Goal: Task Accomplishment & Management: Manage account settings

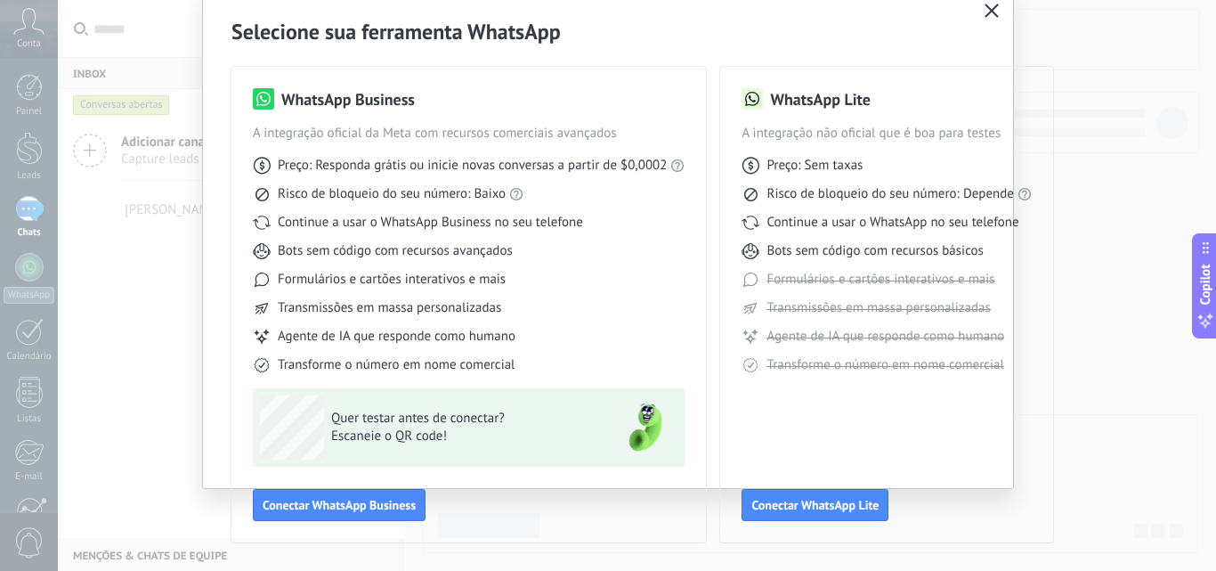
click at [986, 13] on use "button" at bounding box center [991, 10] width 13 height 13
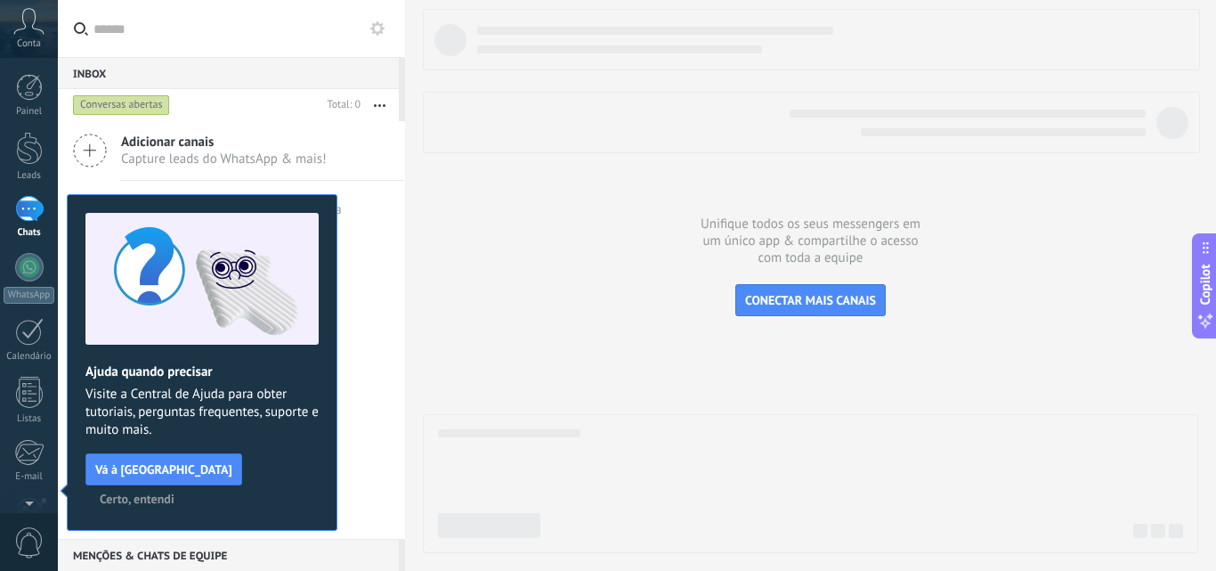
click at [174, 492] on span "Certo, entendi" at bounding box center [137, 498] width 75 height 12
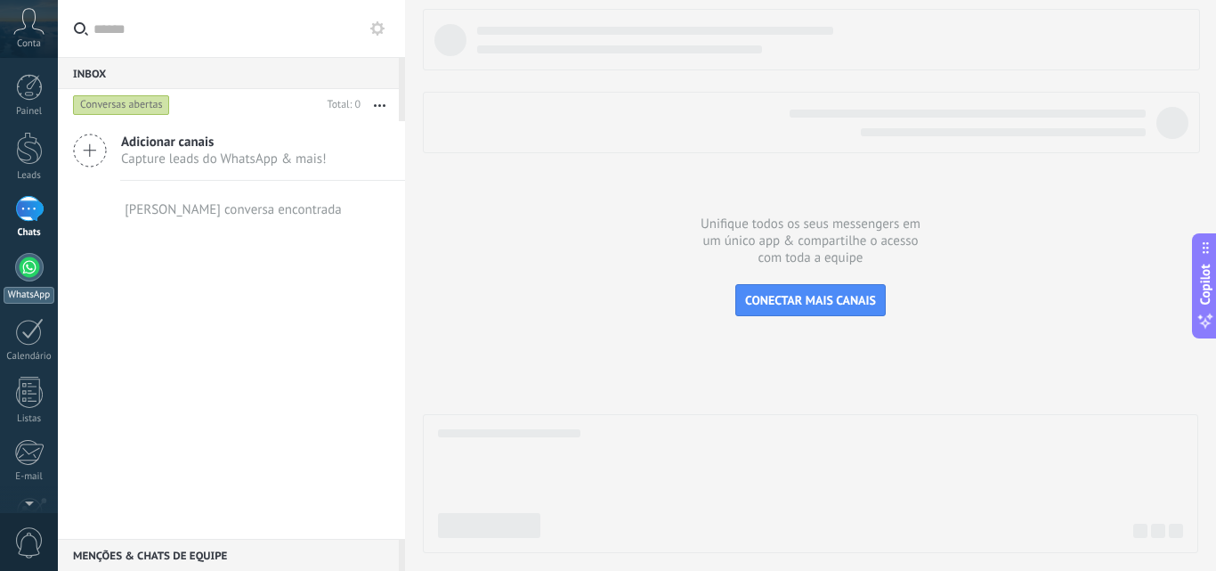
click at [31, 275] on div at bounding box center [29, 267] width 28 height 28
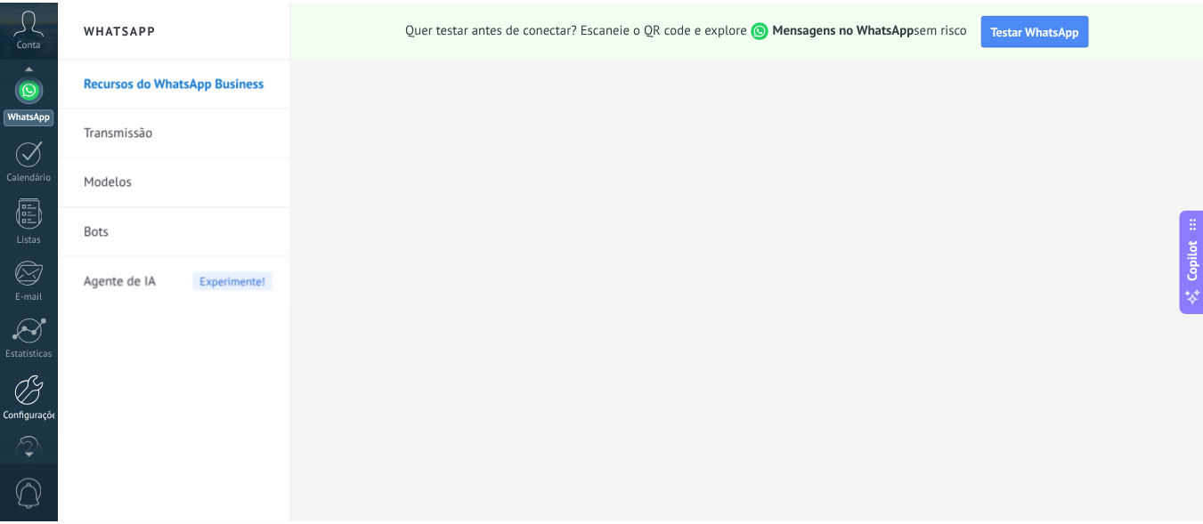
scroll to position [215, 0]
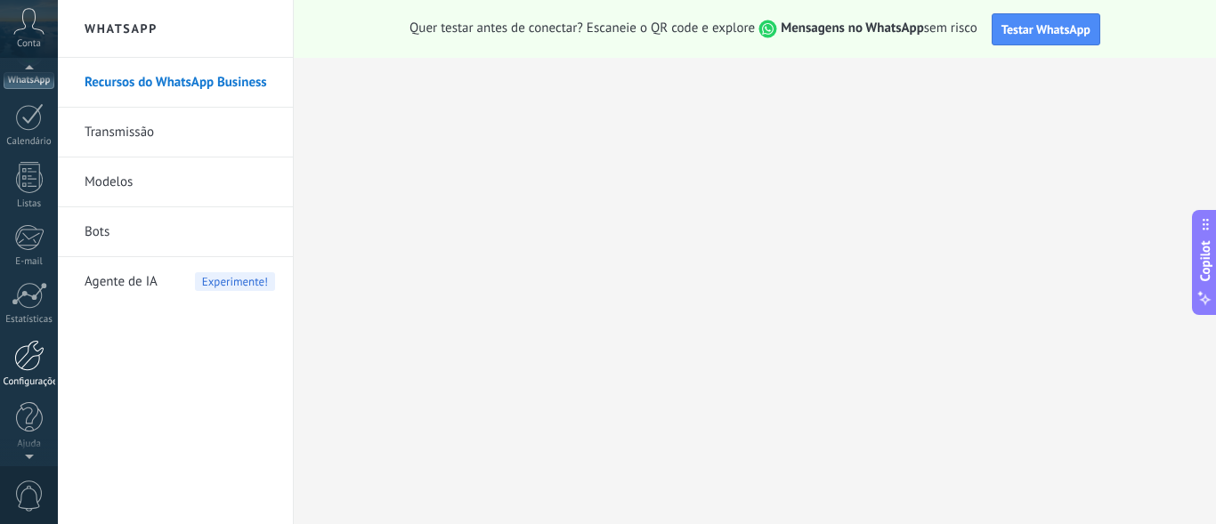
click at [29, 360] on div at bounding box center [29, 355] width 30 height 31
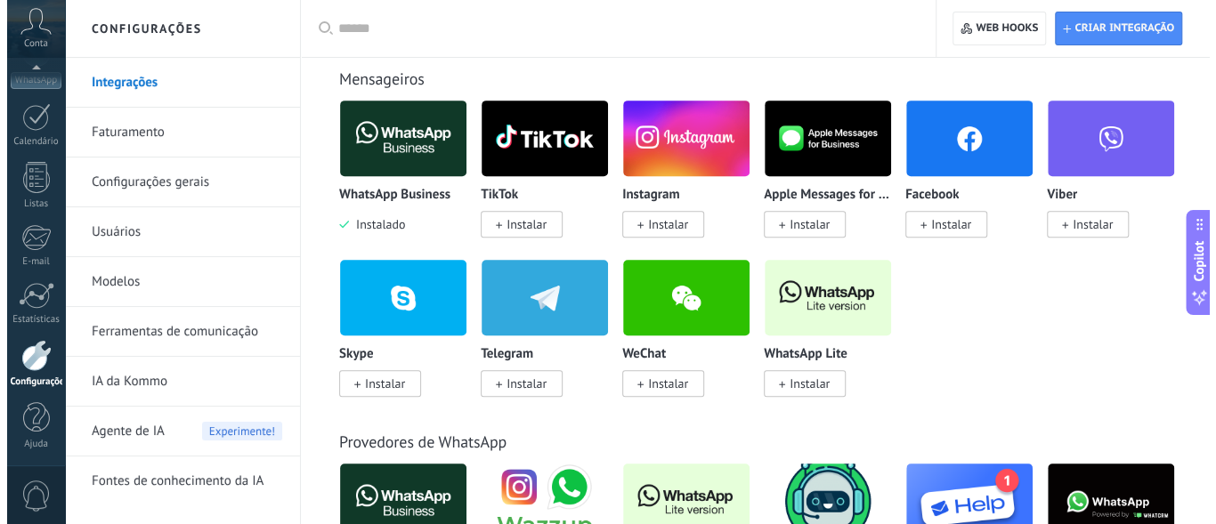
scroll to position [534, 0]
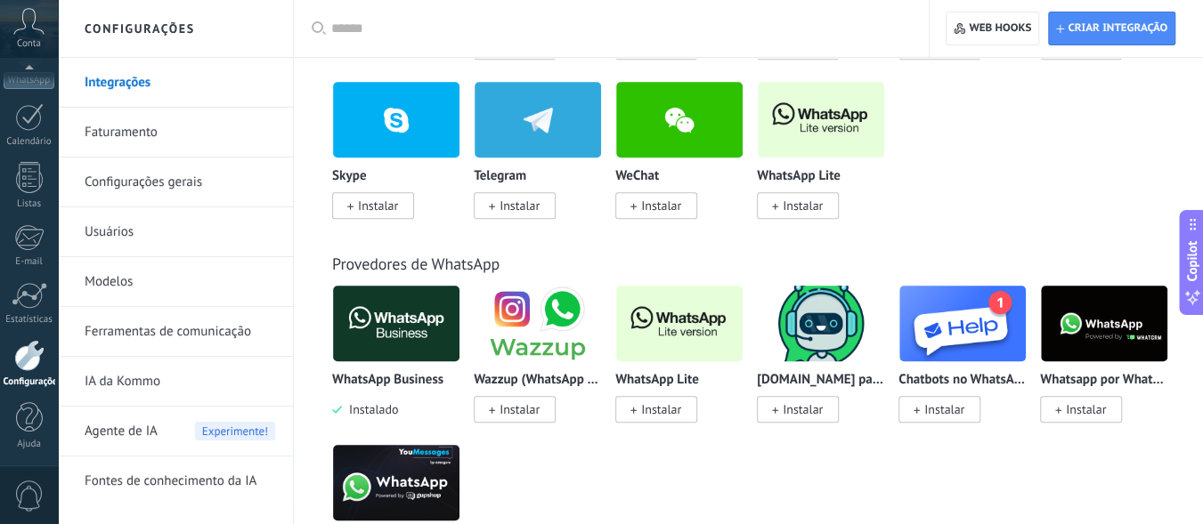
click at [670, 330] on img at bounding box center [679, 323] width 126 height 86
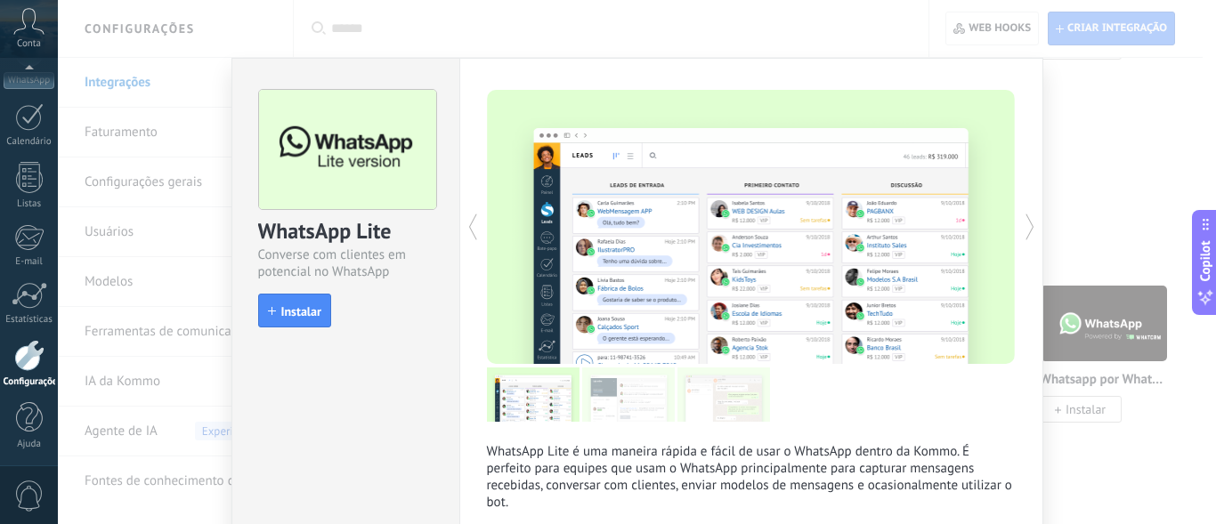
scroll to position [89, 0]
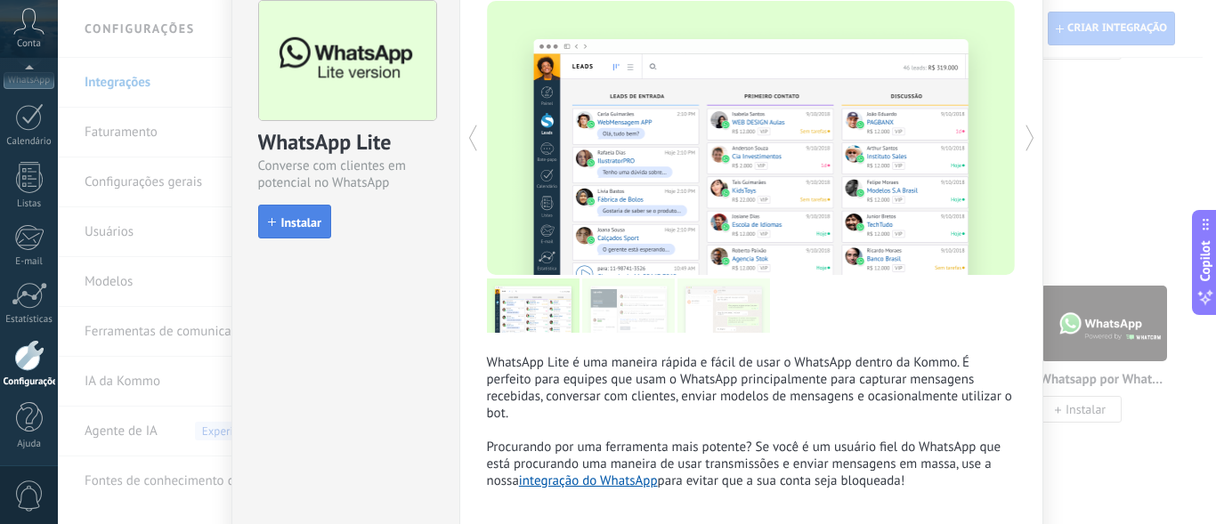
click at [286, 216] on span "Instalar" at bounding box center [301, 222] width 40 height 12
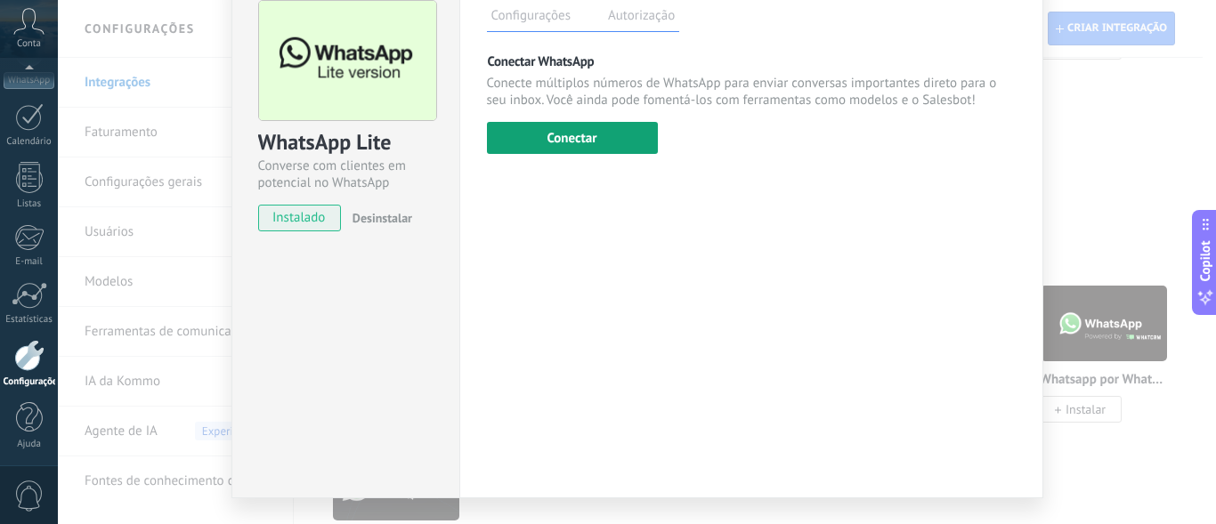
click at [559, 154] on button "Conectar" at bounding box center [572, 138] width 171 height 32
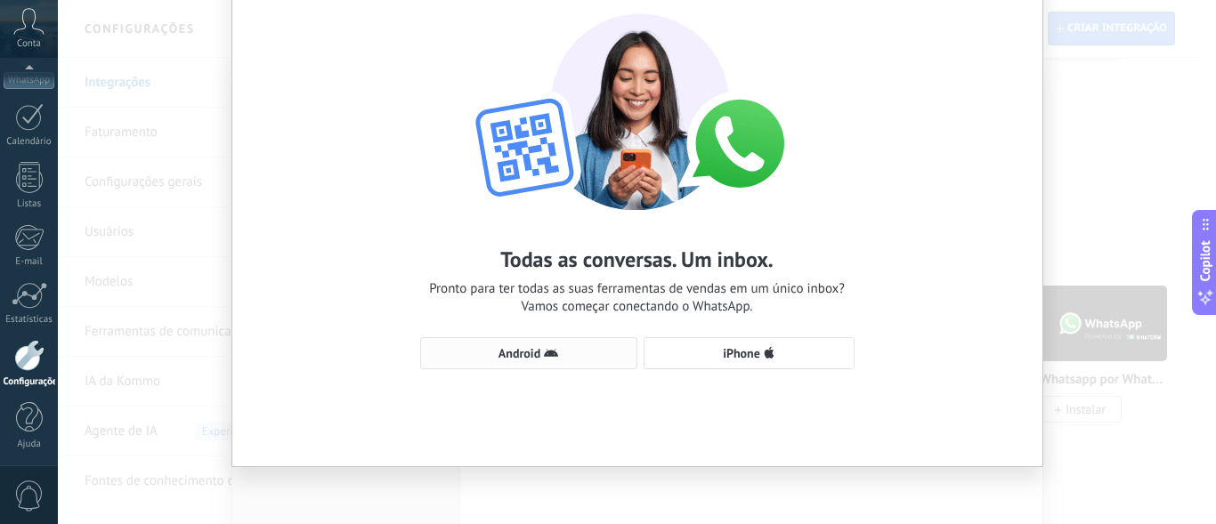
click at [529, 352] on span "Android" at bounding box center [519, 353] width 42 height 12
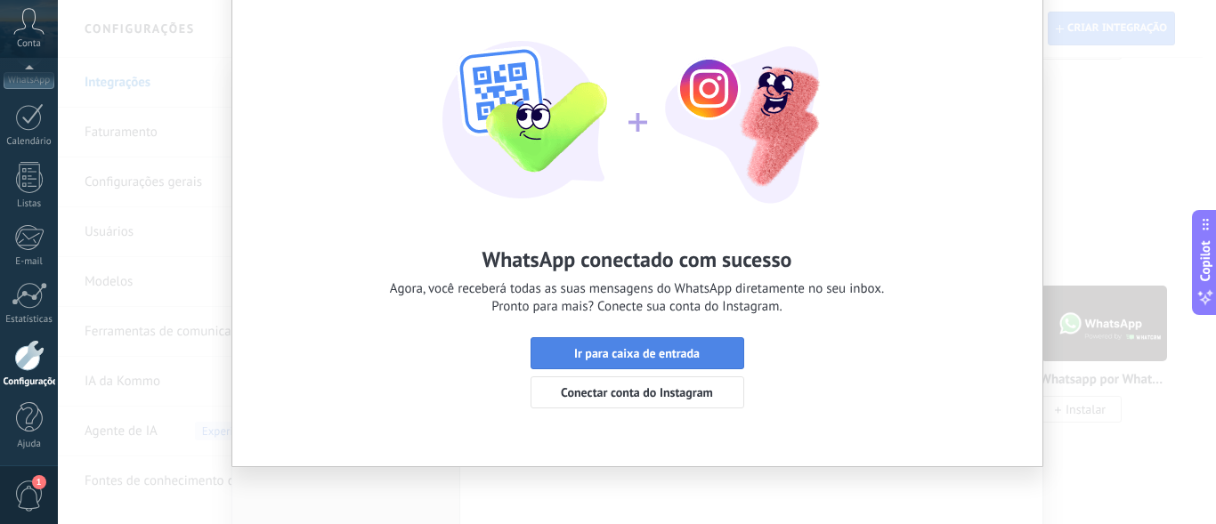
click at [663, 355] on span "Ir para caixa de entrada" at bounding box center [637, 353] width 126 height 12
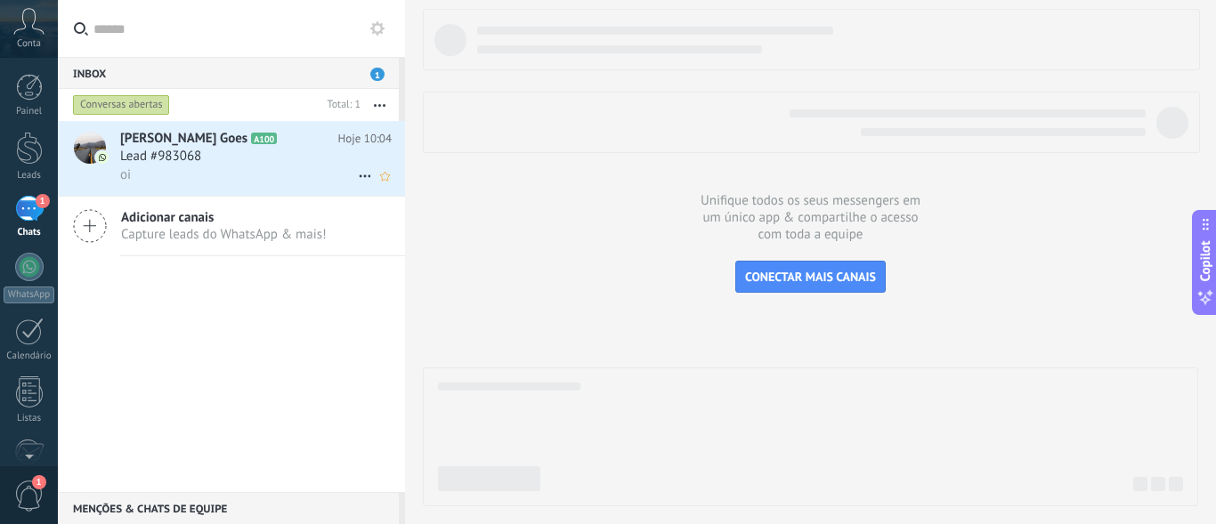
click at [268, 160] on div "Lead #983068" at bounding box center [255, 157] width 271 height 18
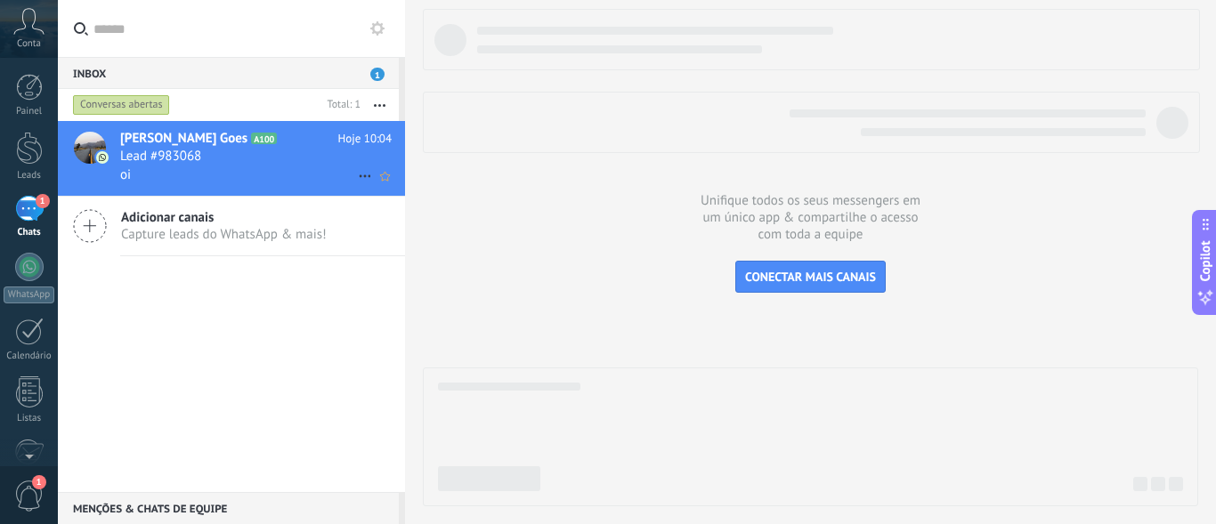
click at [235, 168] on div "oi" at bounding box center [255, 175] width 271 height 19
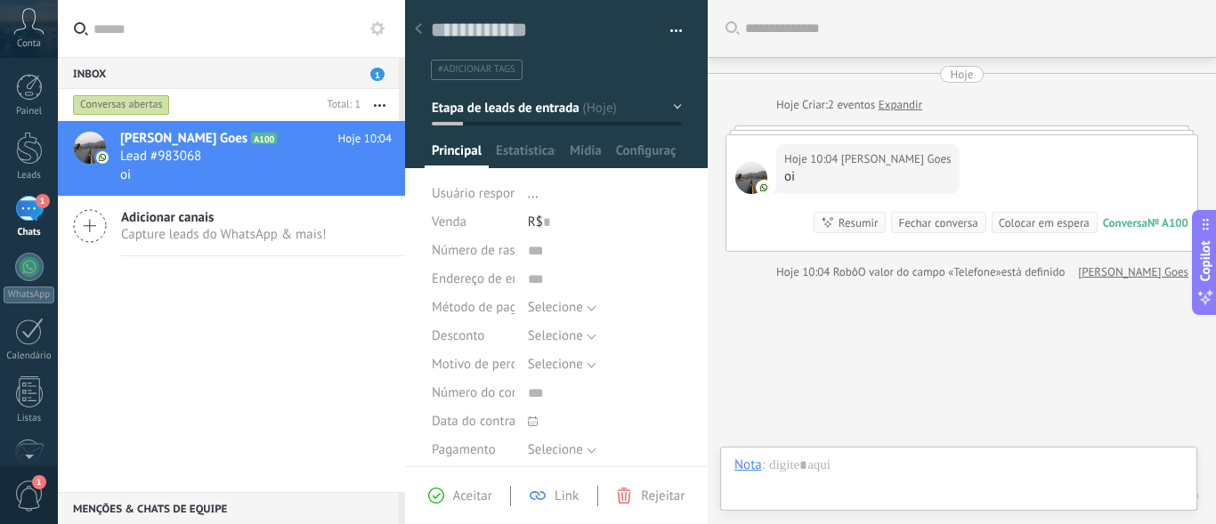
scroll to position [66, 0]
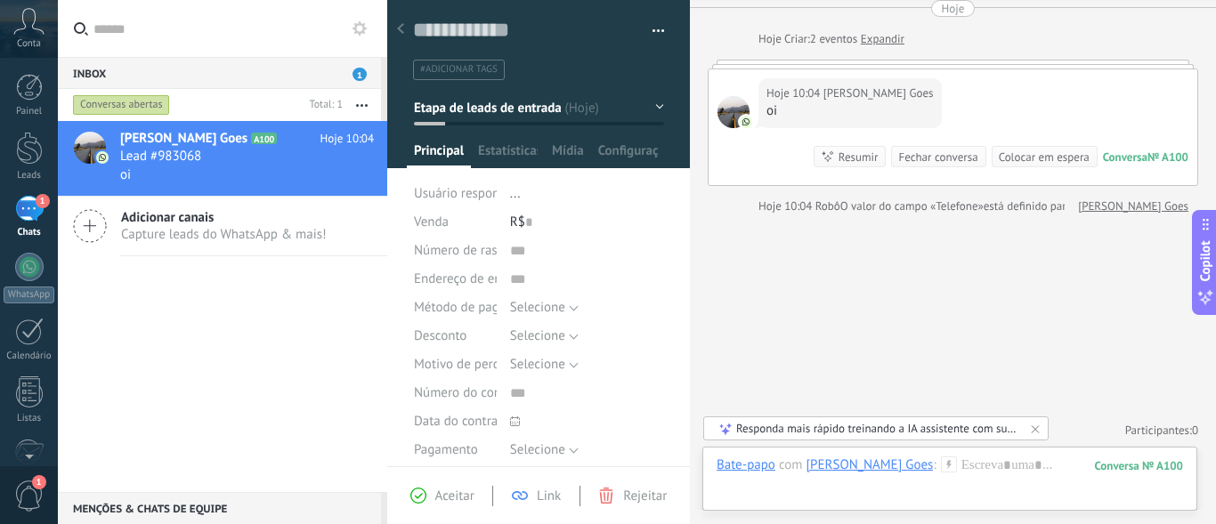
click at [345, 308] on div "Inbox 1 Conversas abertas Total: 1 Silenciar Ações múltiplas Ordenar Mais recen…" at bounding box center [637, 262] width 1158 height 524
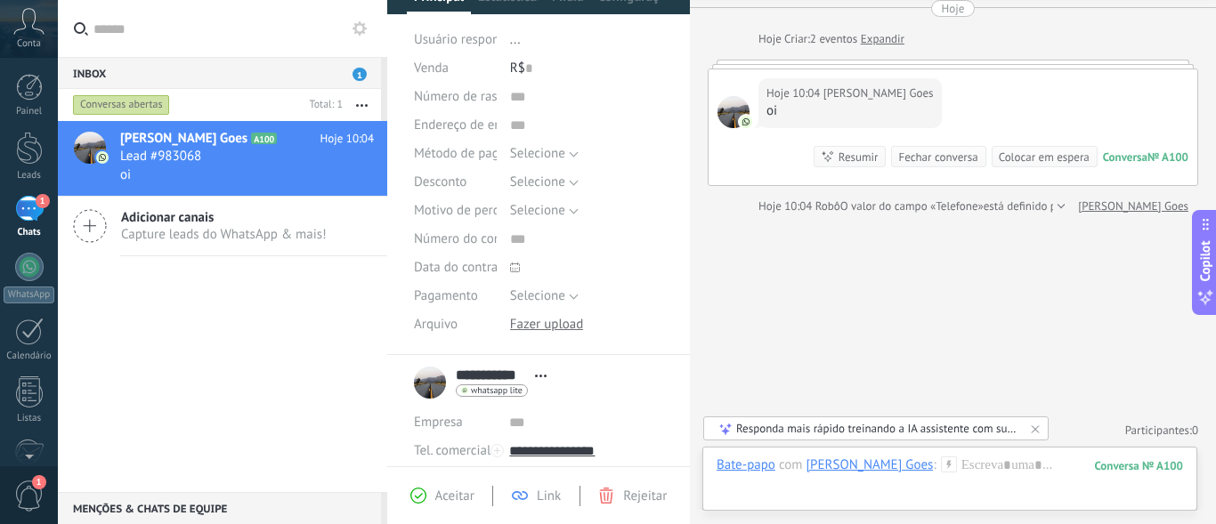
scroll to position [0, 0]
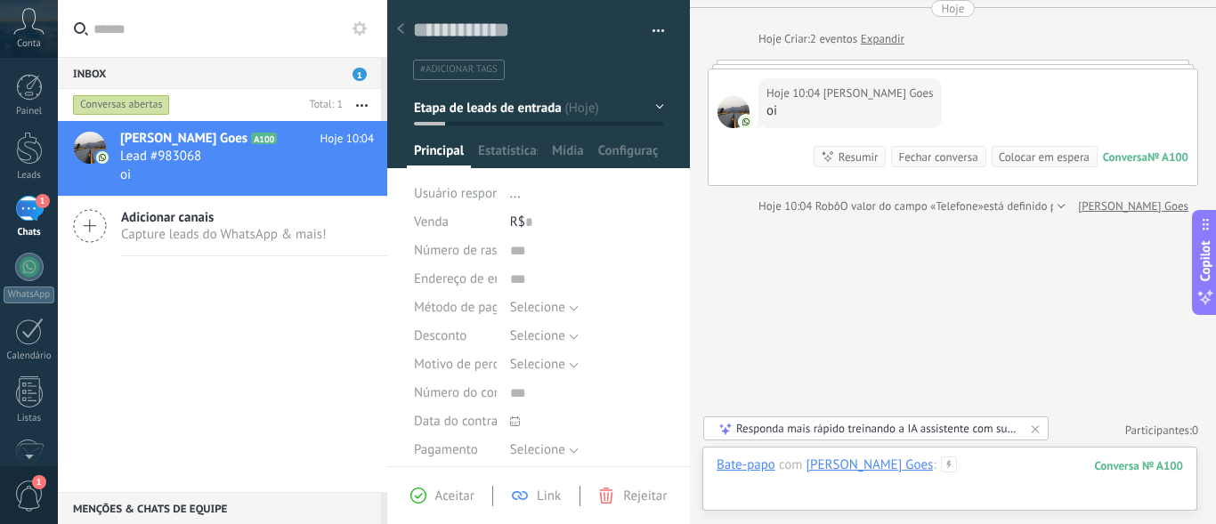
click at [960, 468] on div at bounding box center [950, 483] width 466 height 53
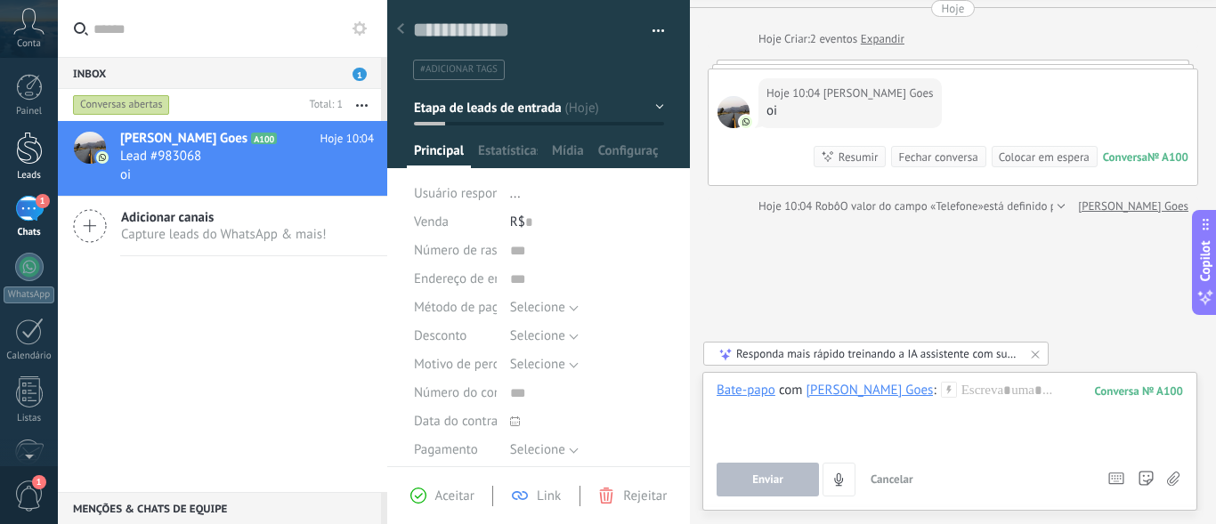
click at [29, 150] on div at bounding box center [29, 148] width 27 height 33
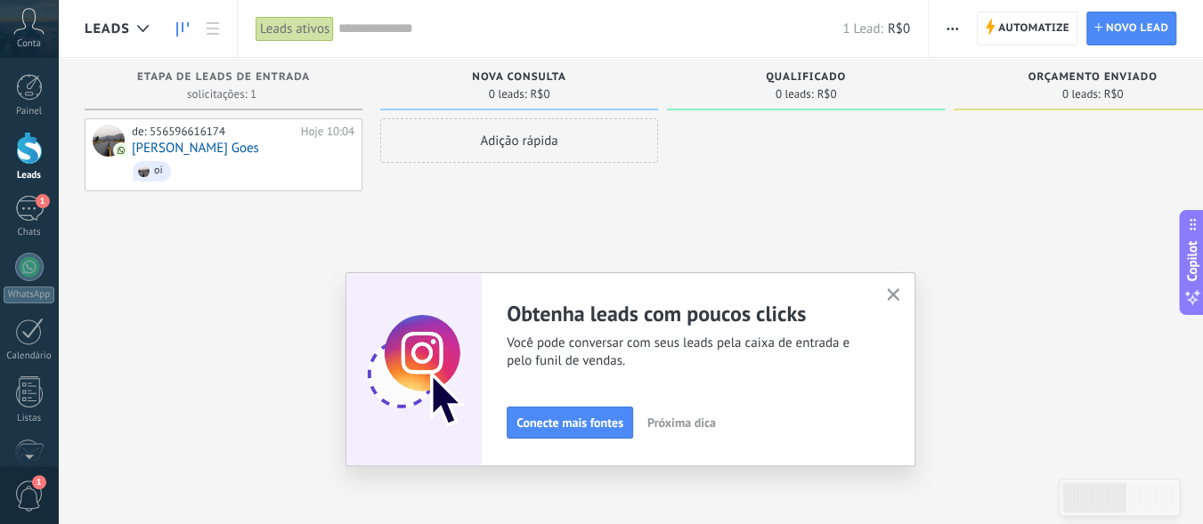
click at [958, 26] on span "button" at bounding box center [952, 29] width 12 height 34
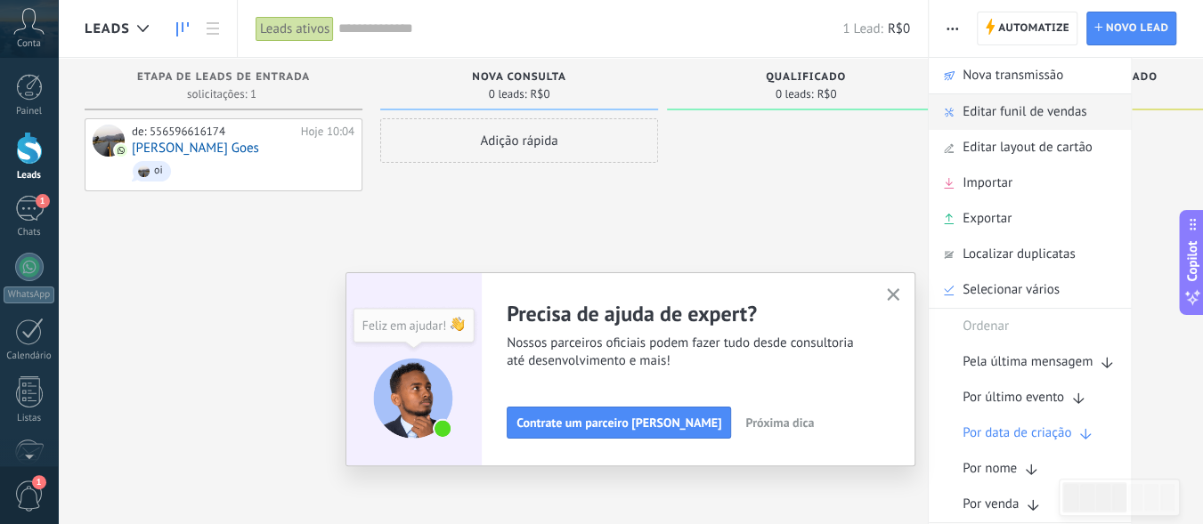
click at [979, 115] on span "Editar funil de vendas" at bounding box center [1024, 112] width 124 height 36
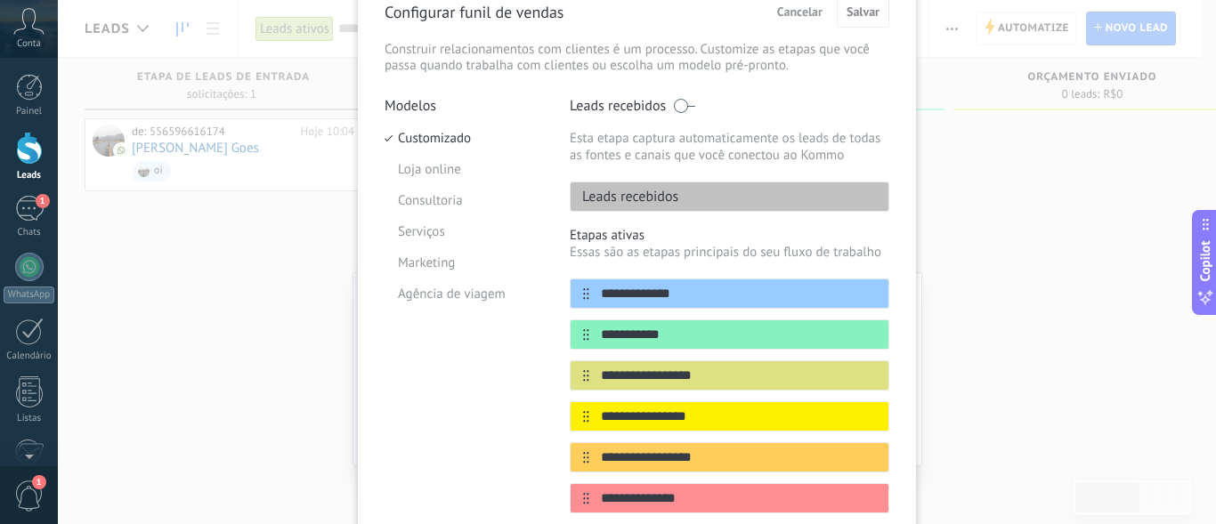
scroll to position [178, 0]
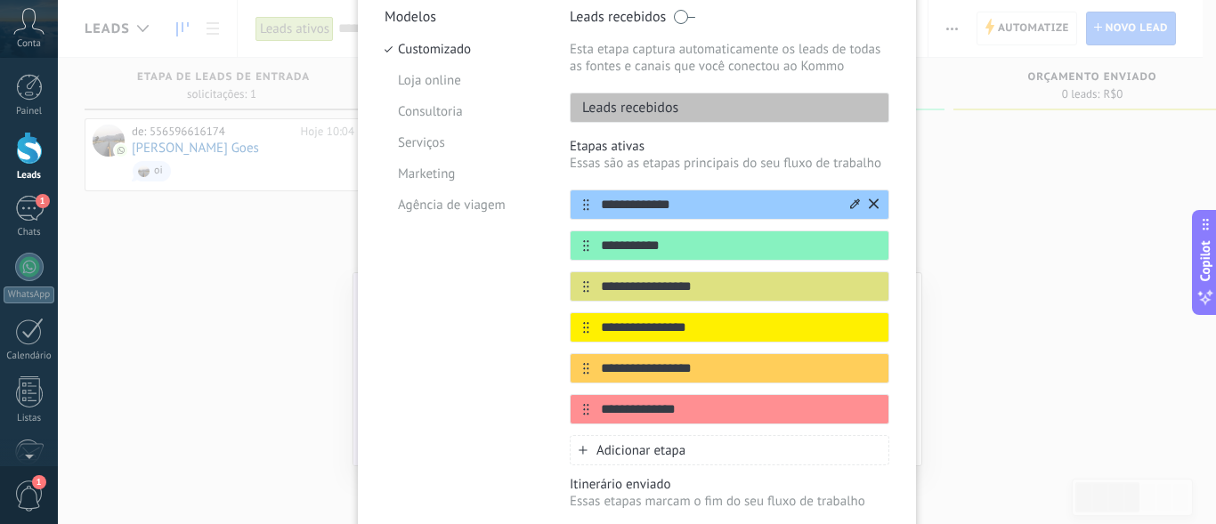
click at [687, 211] on input "**********" at bounding box center [718, 205] width 258 height 19
drag, startPoint x: 698, startPoint y: 204, endPoint x: 584, endPoint y: 206, distance: 113.9
click at [584, 206] on div "**********" at bounding box center [730, 205] width 320 height 30
type input "**********"
click at [522, 279] on div "Modelos Customizado Loja online Consultoria Serviços Marketing Agência de viagem" at bounding box center [464, 307] width 158 height 598
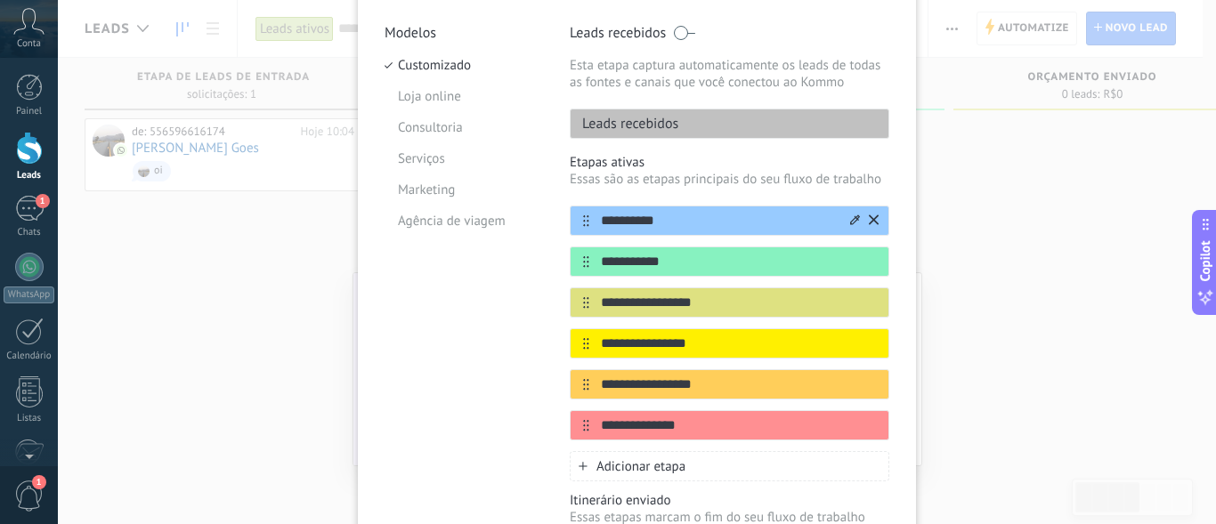
scroll to position [73, 0]
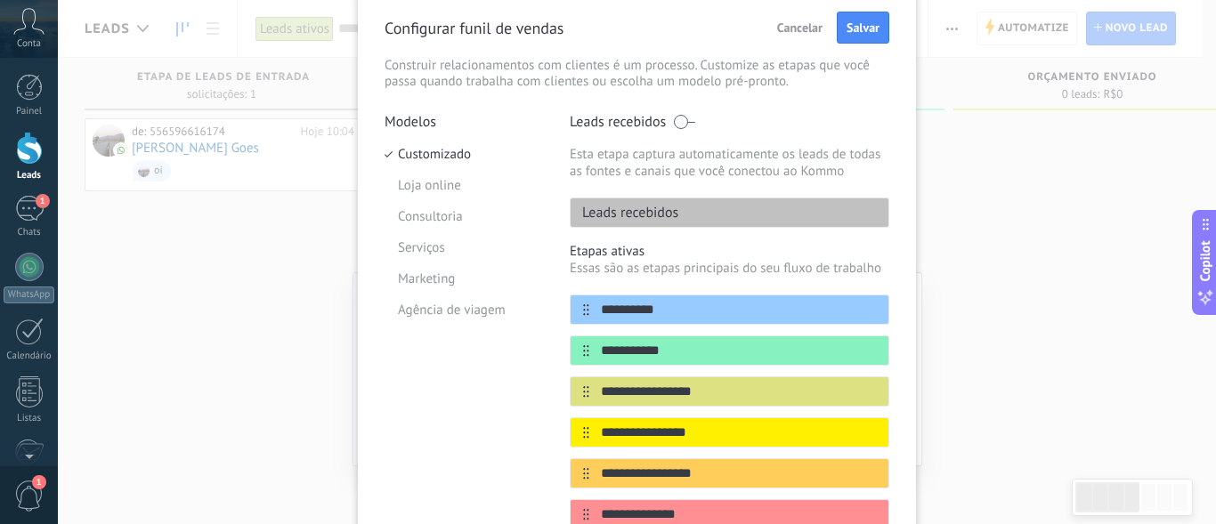
type textarea "**********"
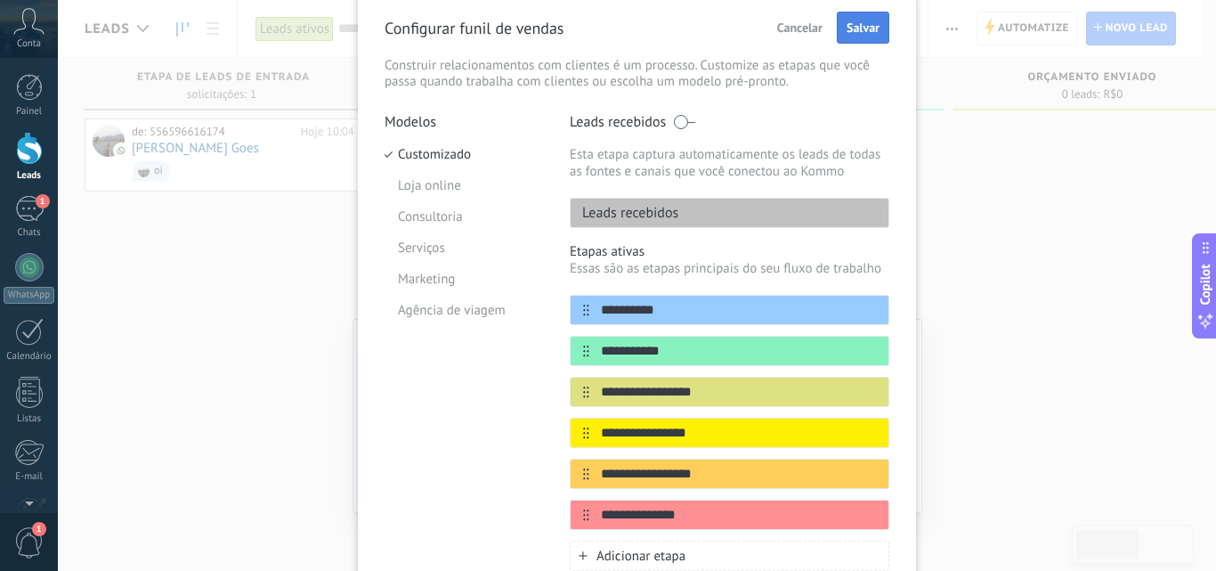
click at [862, 25] on span "Salvar" at bounding box center [862, 27] width 33 height 12
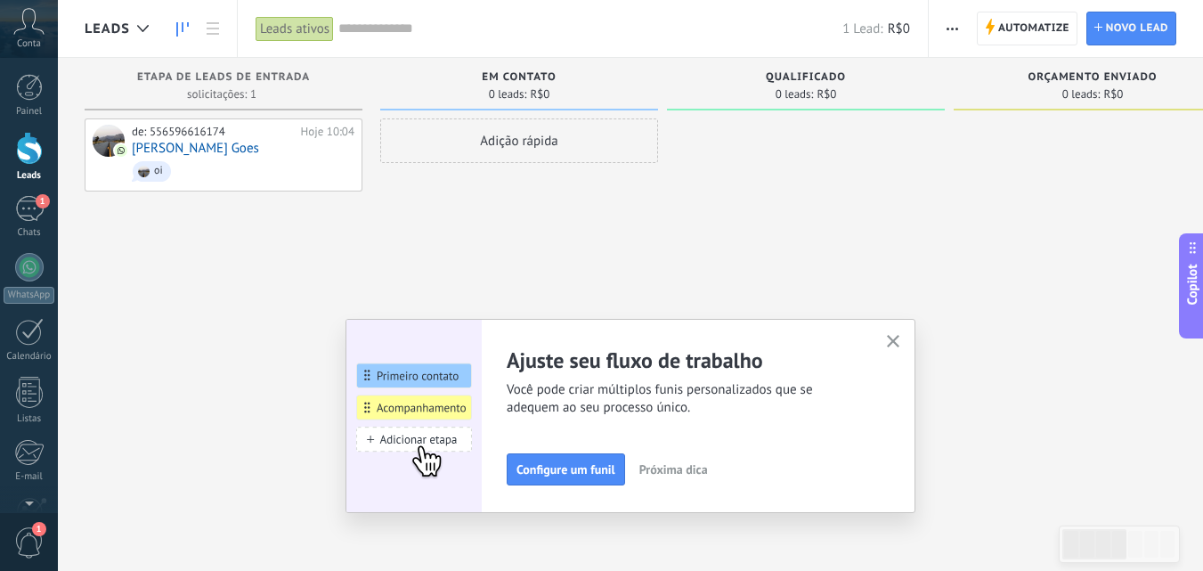
click at [897, 336] on icon "button" at bounding box center [893, 341] width 13 height 13
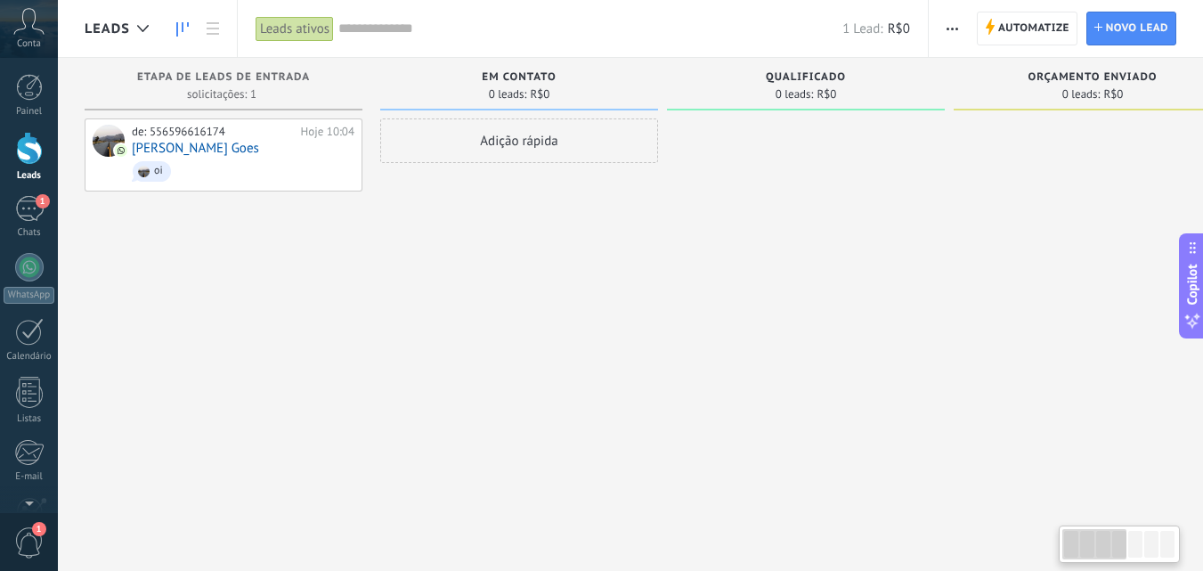
click at [1138, 546] on div at bounding box center [1135, 543] width 14 height 27
click at [1148, 547] on div at bounding box center [1151, 543] width 14 height 27
click at [1101, 554] on div at bounding box center [1094, 544] width 64 height 30
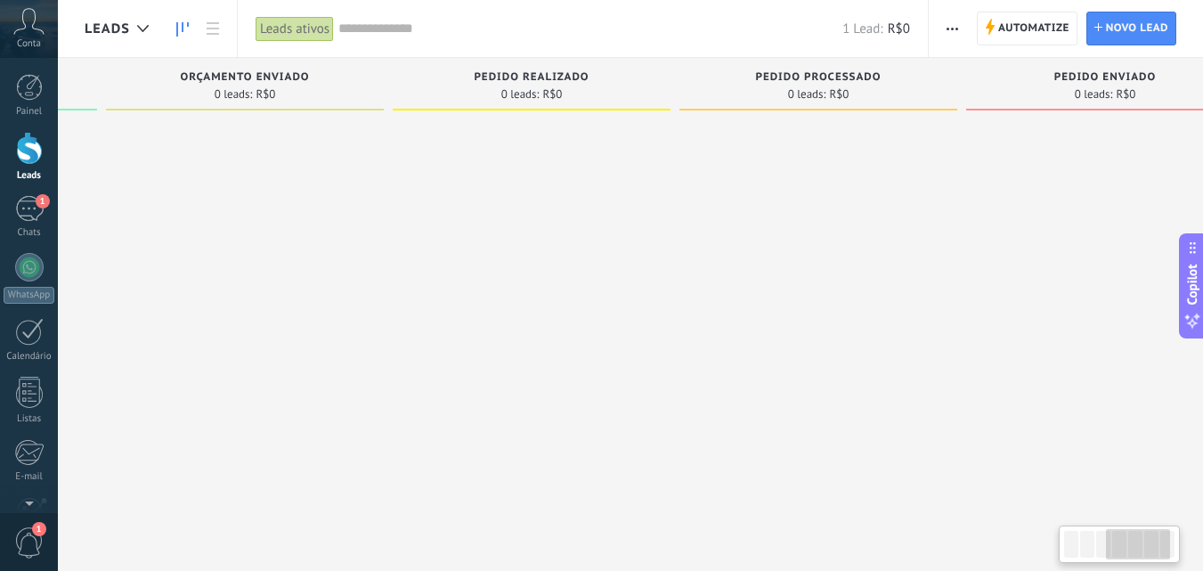
scroll to position [0, 915]
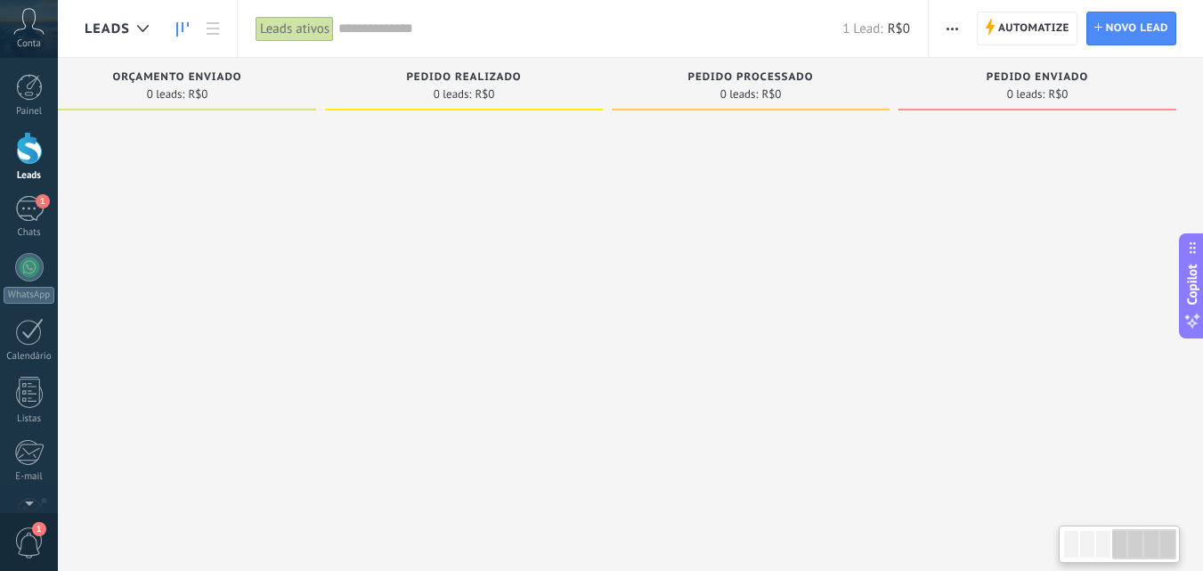
drag, startPoint x: 1093, startPoint y: 554, endPoint x: 1170, endPoint y: 449, distance: 130.0
click at [1169, 522] on body ".abccls-1,.abccls-2{fill-rule:evenodd}.abccls-2{fill:#fff} .abfcls-1{fill:none}…" at bounding box center [601, 285] width 1203 height 571
click at [949, 28] on use "button" at bounding box center [952, 29] width 12 height 3
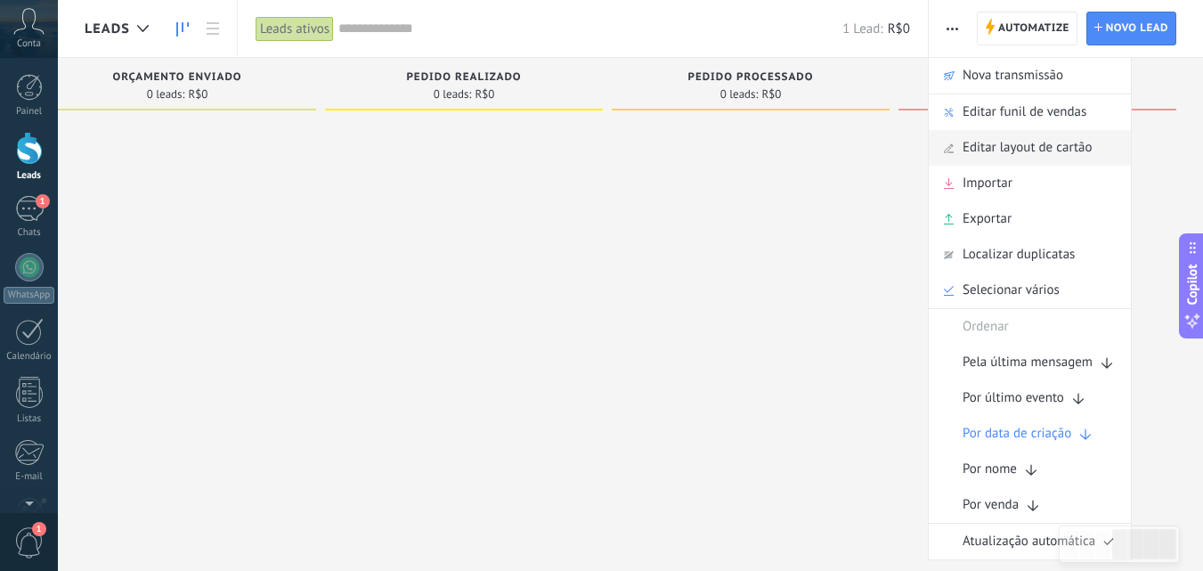
click at [990, 146] on span "Editar layout de cartão" at bounding box center [1027, 148] width 130 height 36
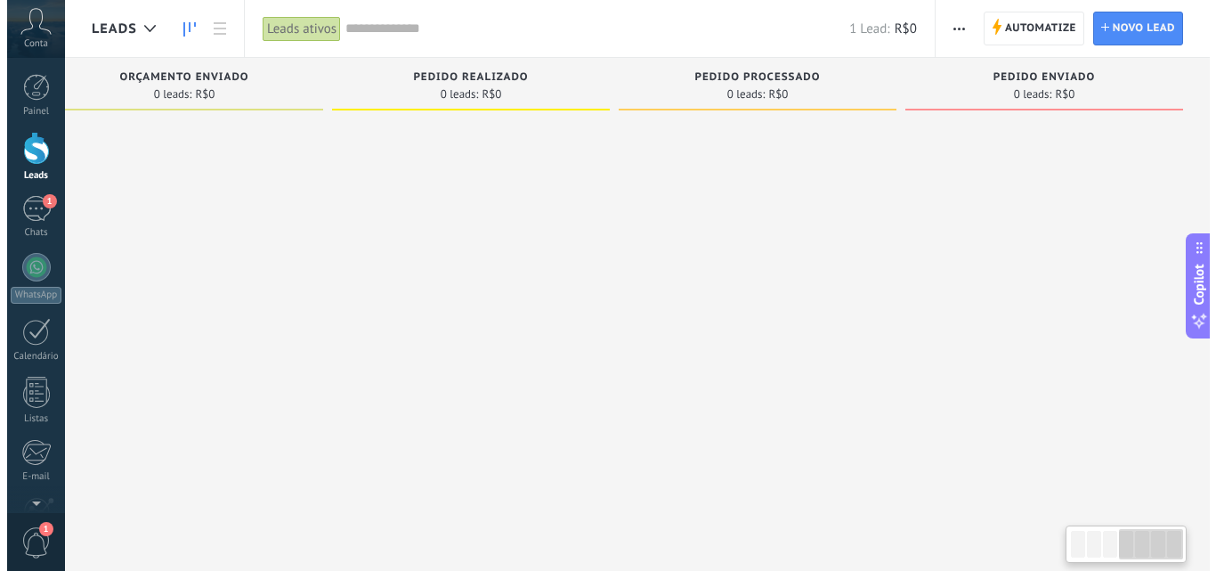
scroll to position [0, 902]
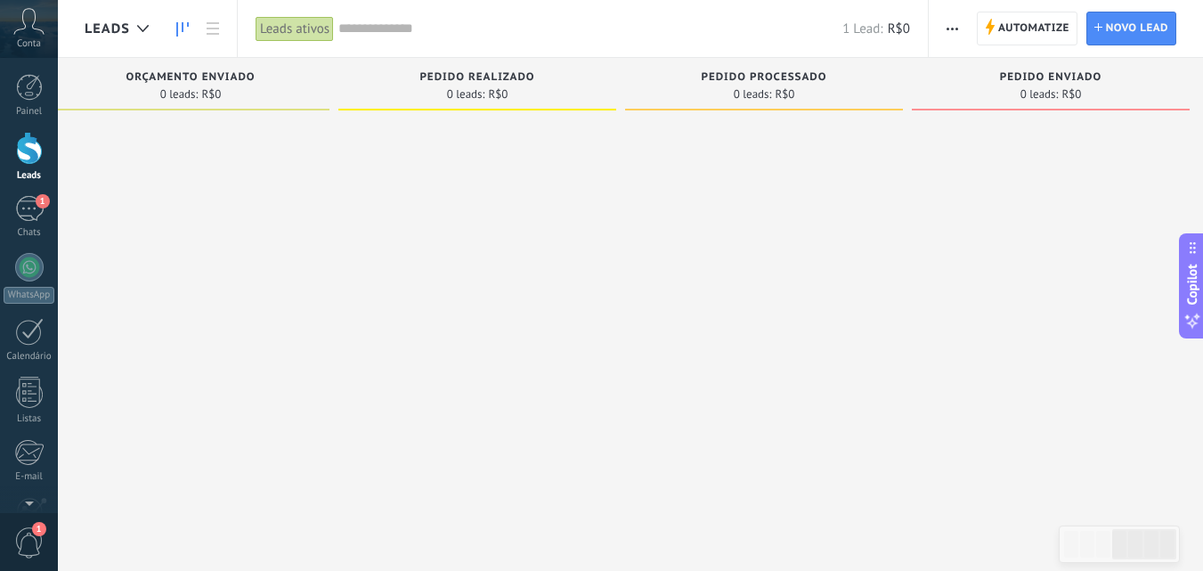
click at [958, 28] on use "button" at bounding box center [952, 29] width 12 height 3
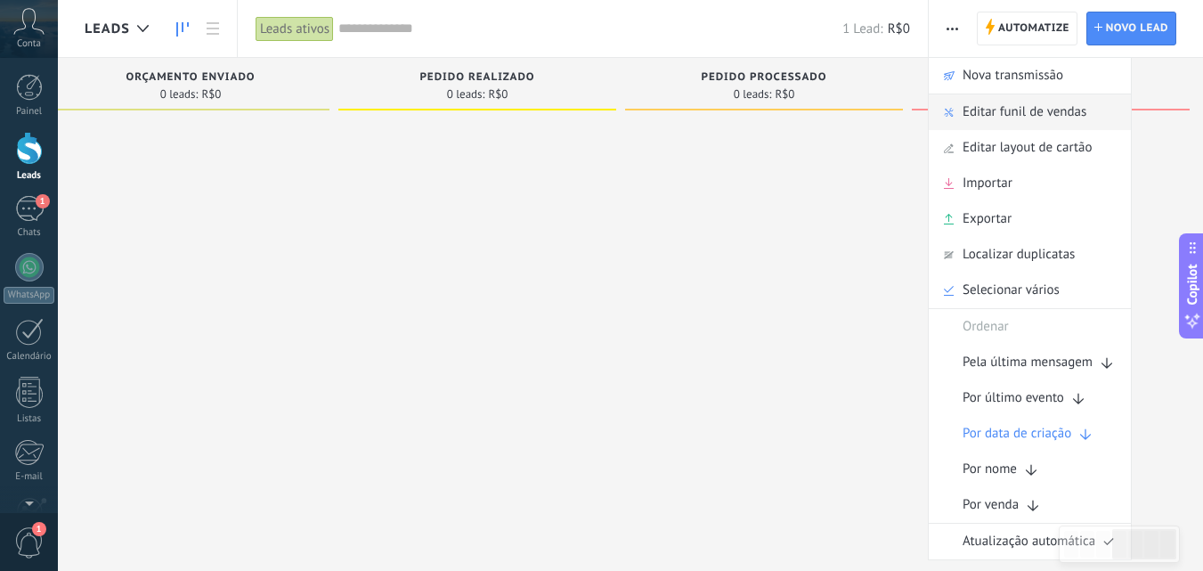
click at [976, 111] on span "Editar funil de vendas" at bounding box center [1024, 112] width 124 height 36
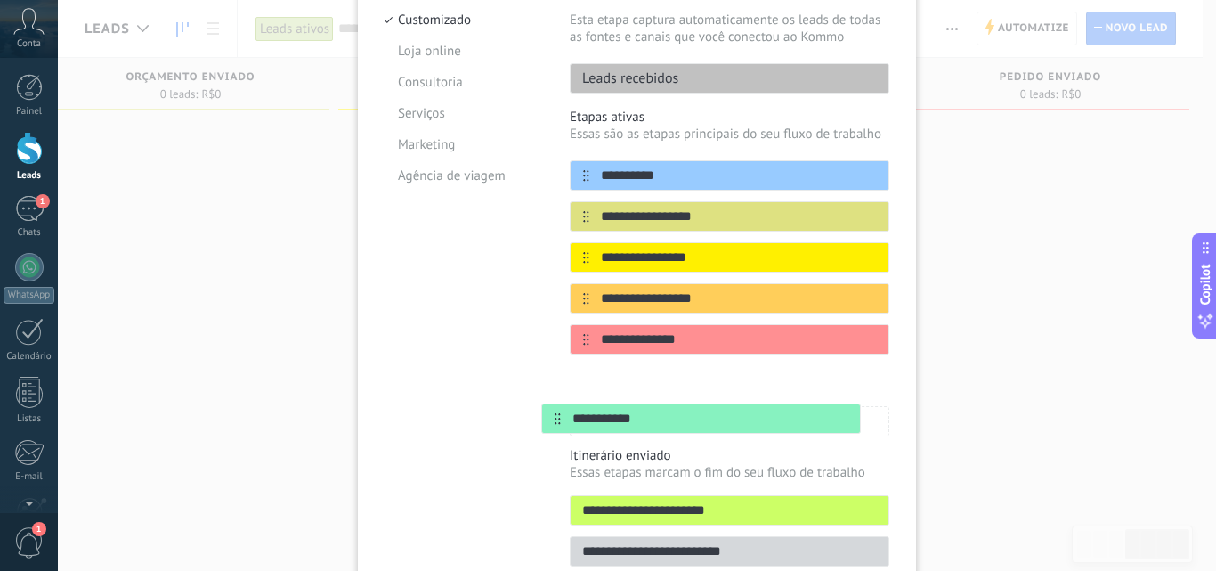
scroll to position [208, 0]
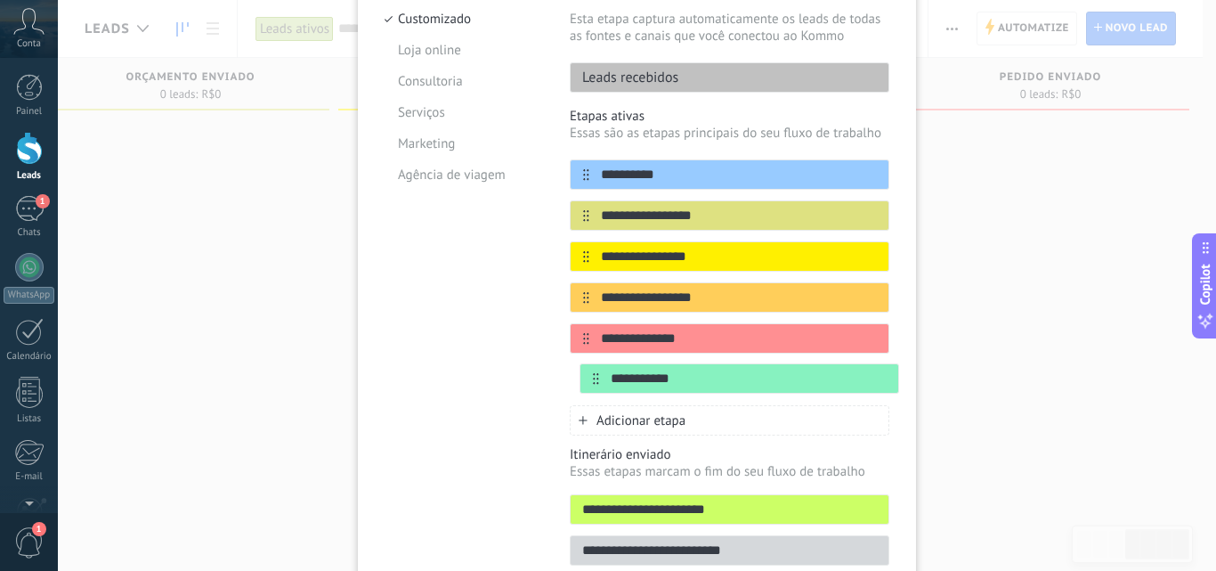
drag, startPoint x: 583, startPoint y: 334, endPoint x: 595, endPoint y: 393, distance: 59.9
click at [595, 393] on div "**********" at bounding box center [730, 276] width 320 height 235
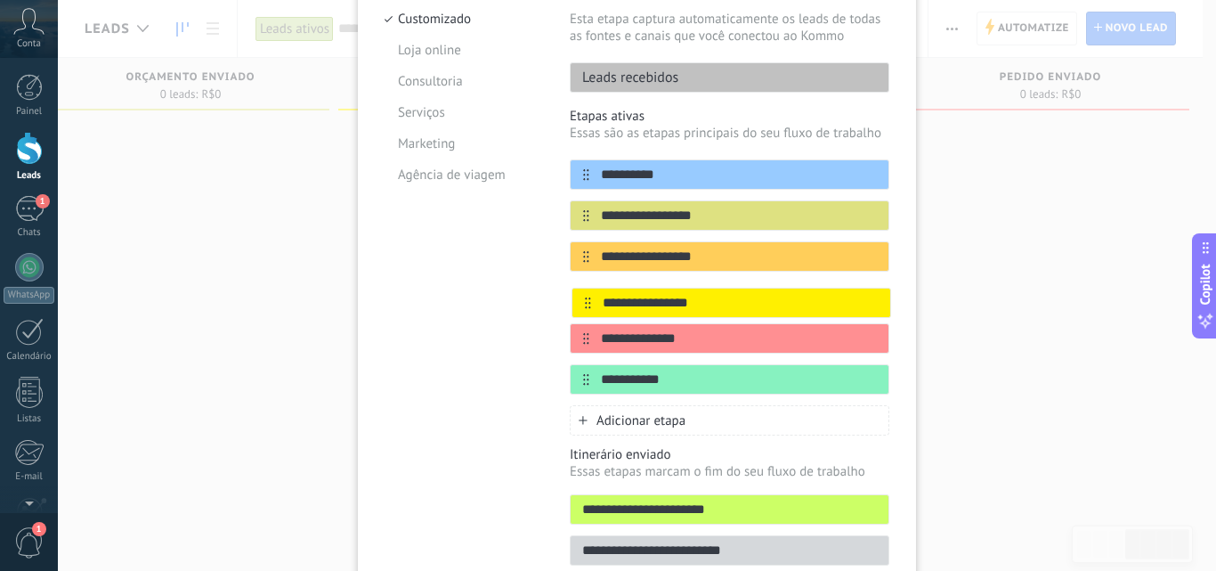
drag, startPoint x: 576, startPoint y: 256, endPoint x: 582, endPoint y: 307, distance: 51.1
click at [582, 307] on div "**********" at bounding box center [730, 276] width 320 height 235
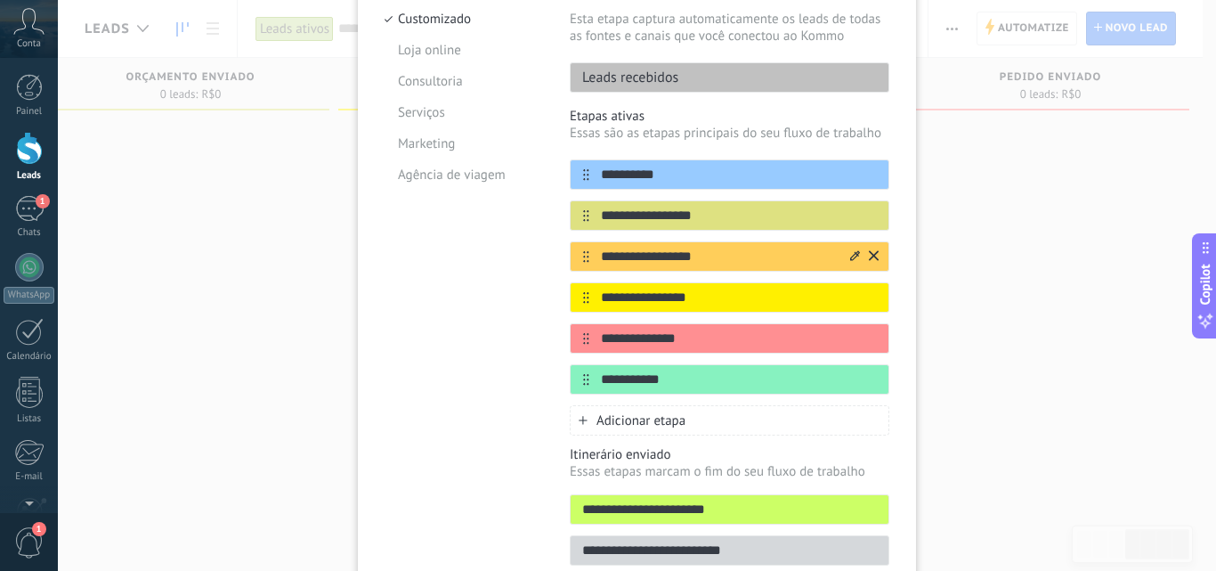
click at [630, 253] on input "**********" at bounding box center [718, 256] width 258 height 19
drag, startPoint x: 710, startPoint y: 259, endPoint x: 566, endPoint y: 232, distance: 146.6
click at [570, 255] on div "**********" at bounding box center [730, 256] width 320 height 30
type input "*"
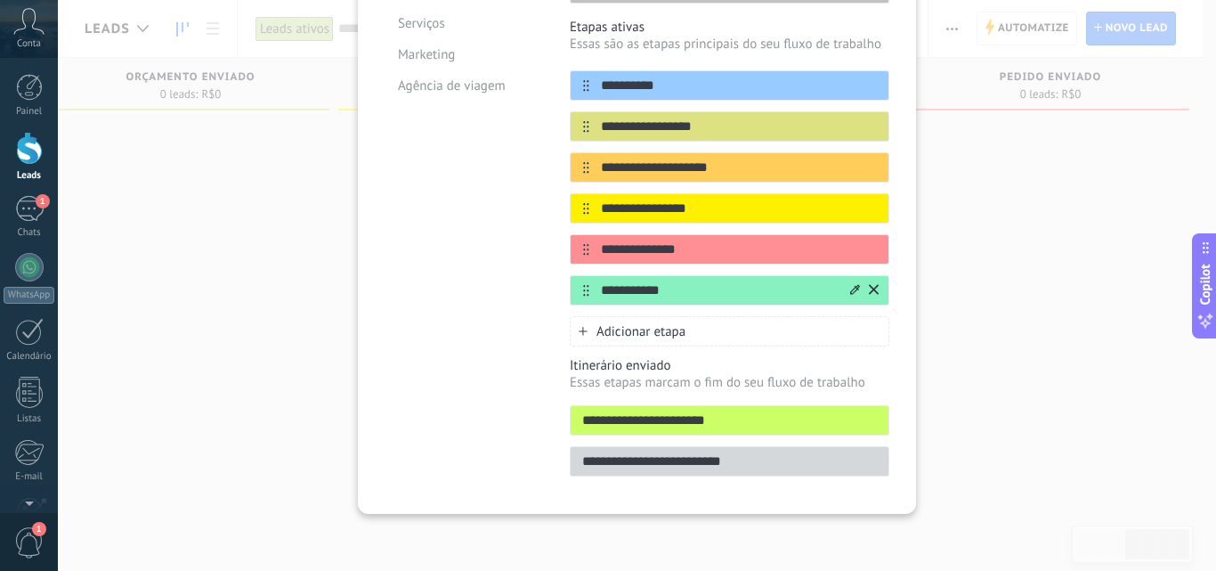
type input "**********"
click at [677, 298] on input "**********" at bounding box center [718, 290] width 258 height 19
drag, startPoint x: 633, startPoint y: 307, endPoint x: 598, endPoint y: 308, distance: 34.7
click at [598, 308] on div "**********" at bounding box center [730, 183] width 320 height 328
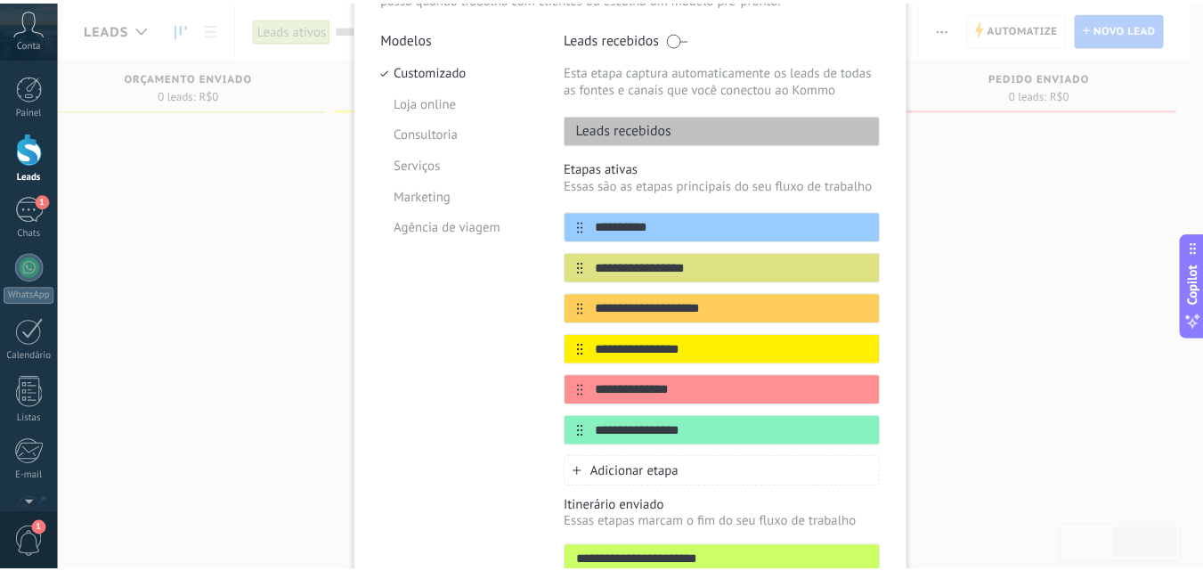
scroll to position [0, 0]
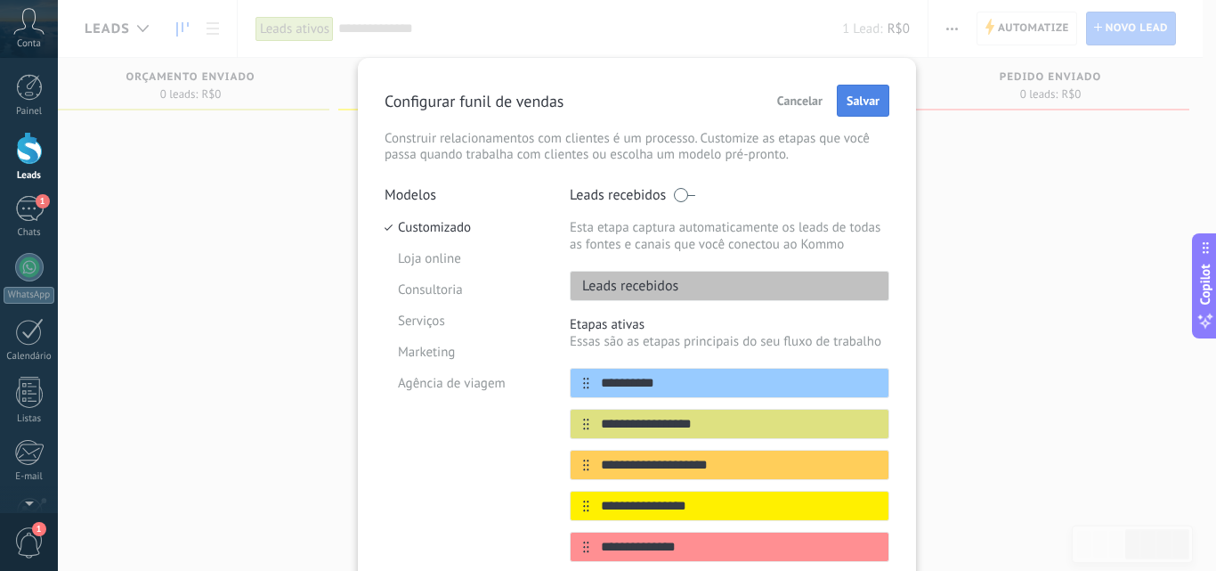
type input "**********"
click at [857, 110] on button "Salvar" at bounding box center [863, 101] width 53 height 32
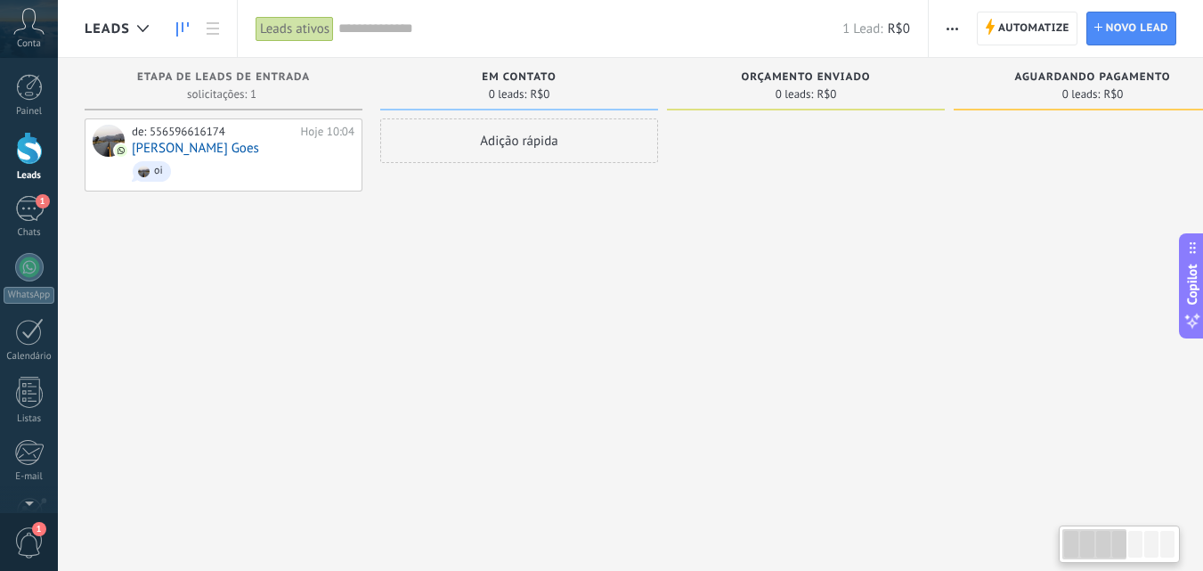
drag, startPoint x: 1094, startPoint y: 554, endPoint x: 942, endPoint y: 546, distance: 152.4
click at [952, 554] on body ".abccls-1,.abccls-2{fill-rule:evenodd}.abccls-2{fill:#fff} .abfcls-1{fill:none}…" at bounding box center [601, 285] width 1203 height 571
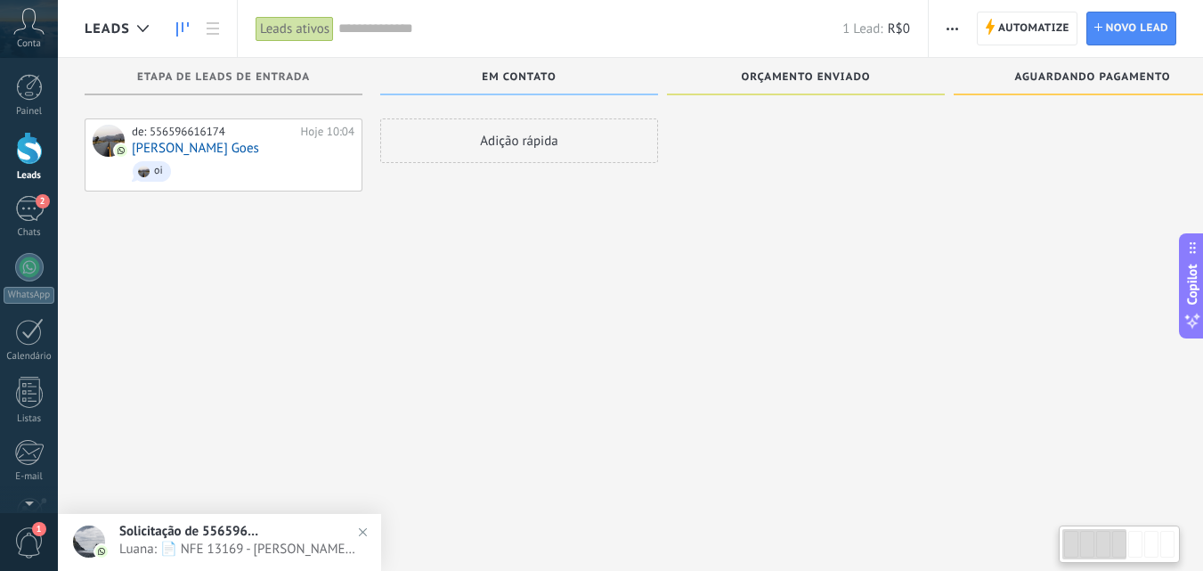
scroll to position [30, 0]
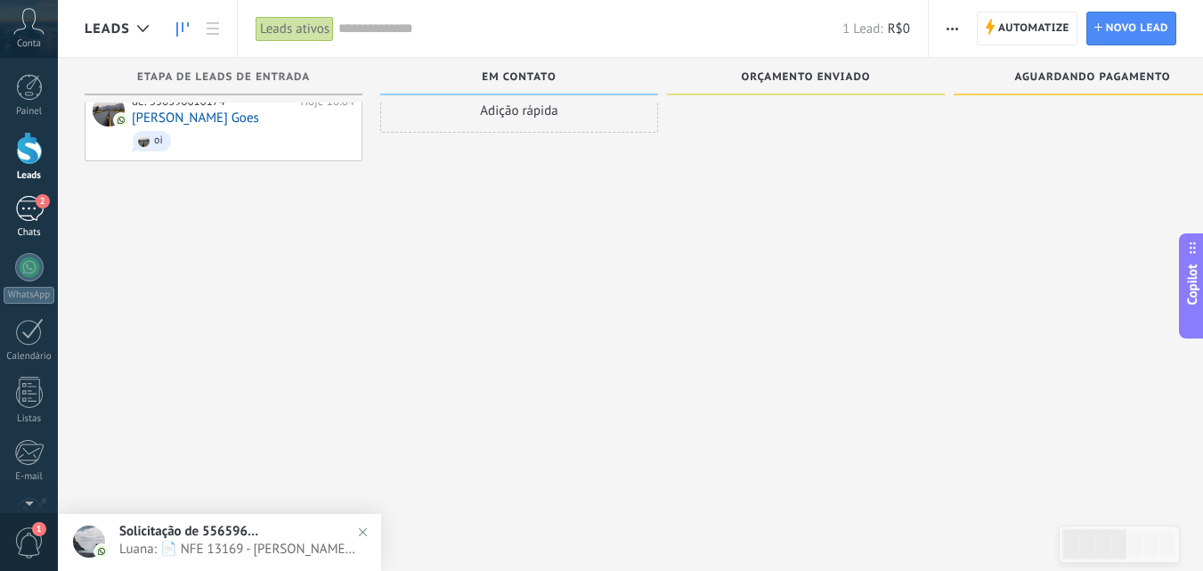
click at [38, 210] on div "2" at bounding box center [29, 209] width 28 height 26
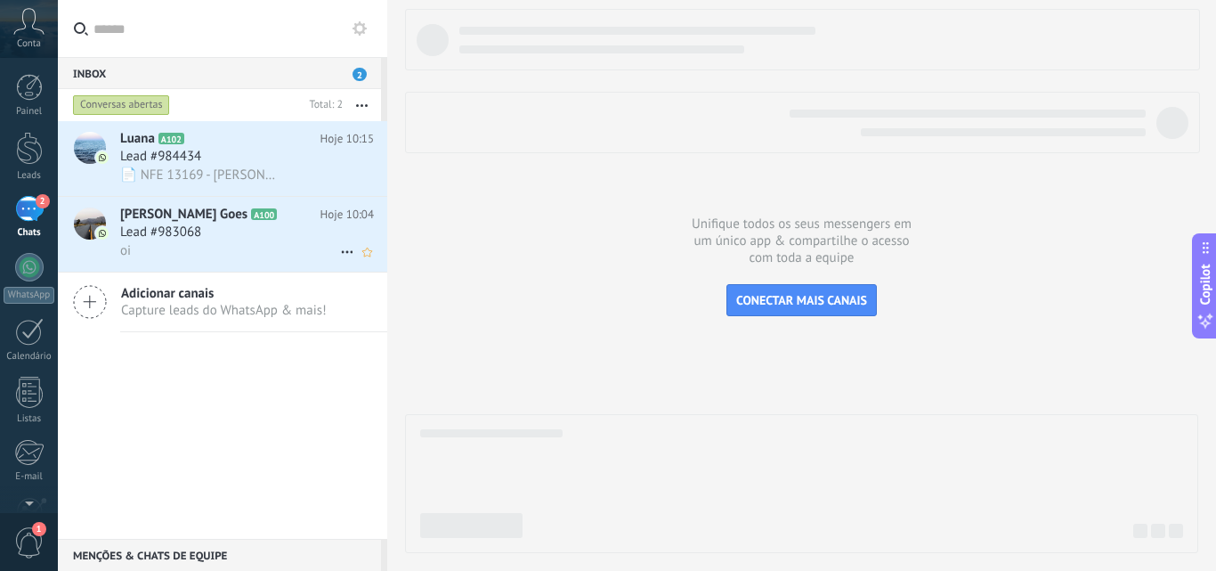
click at [245, 242] on div "oi" at bounding box center [247, 250] width 254 height 19
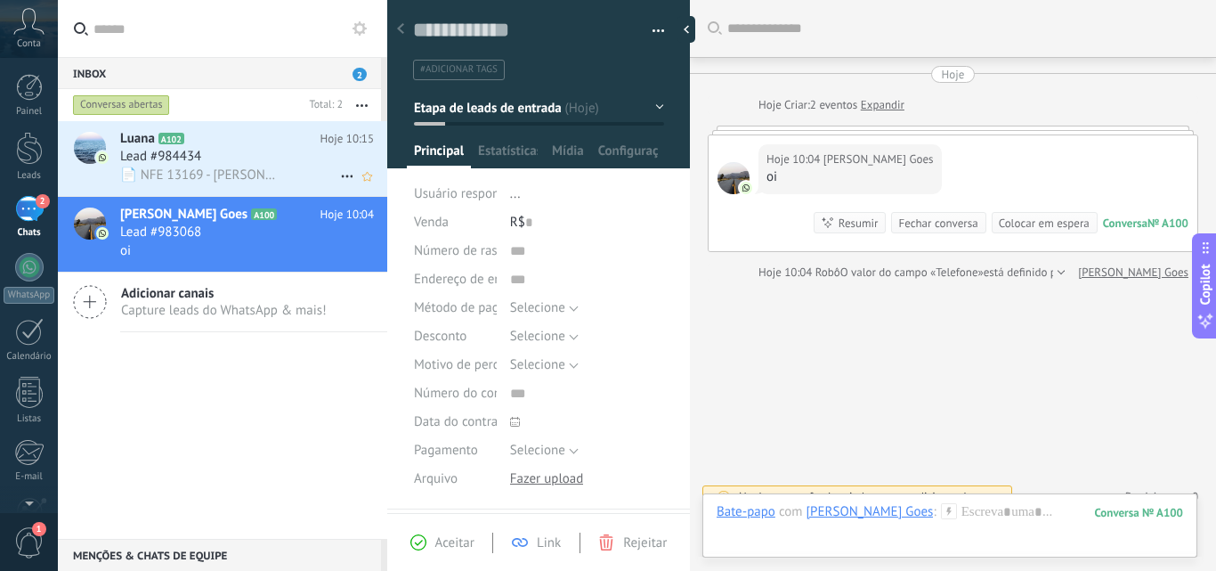
scroll to position [21, 0]
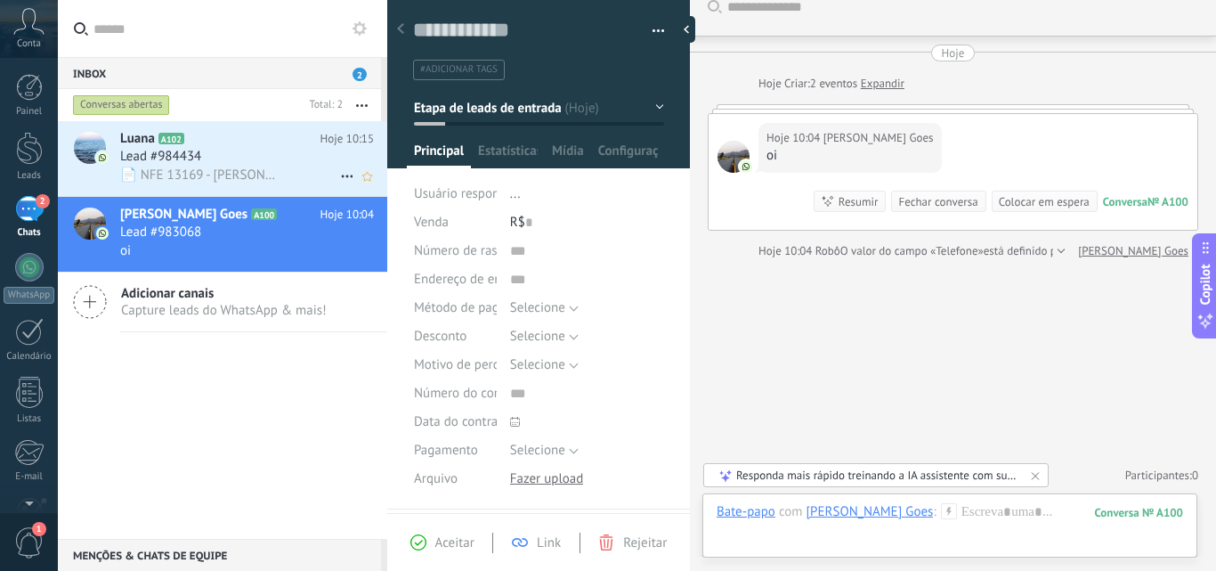
click at [283, 150] on div "Lead #984434" at bounding box center [247, 157] width 254 height 18
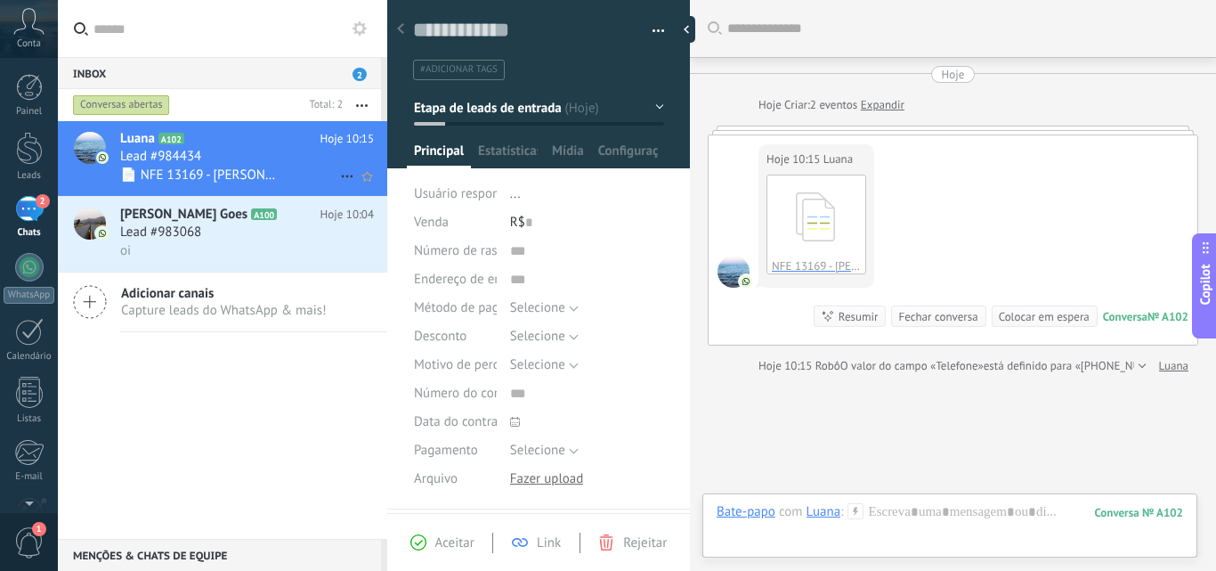
scroll to position [27, 0]
click at [305, 69] on div "Inbox 2" at bounding box center [219, 73] width 323 height 32
click at [246, 234] on div "Lead #983068" at bounding box center [247, 232] width 254 height 18
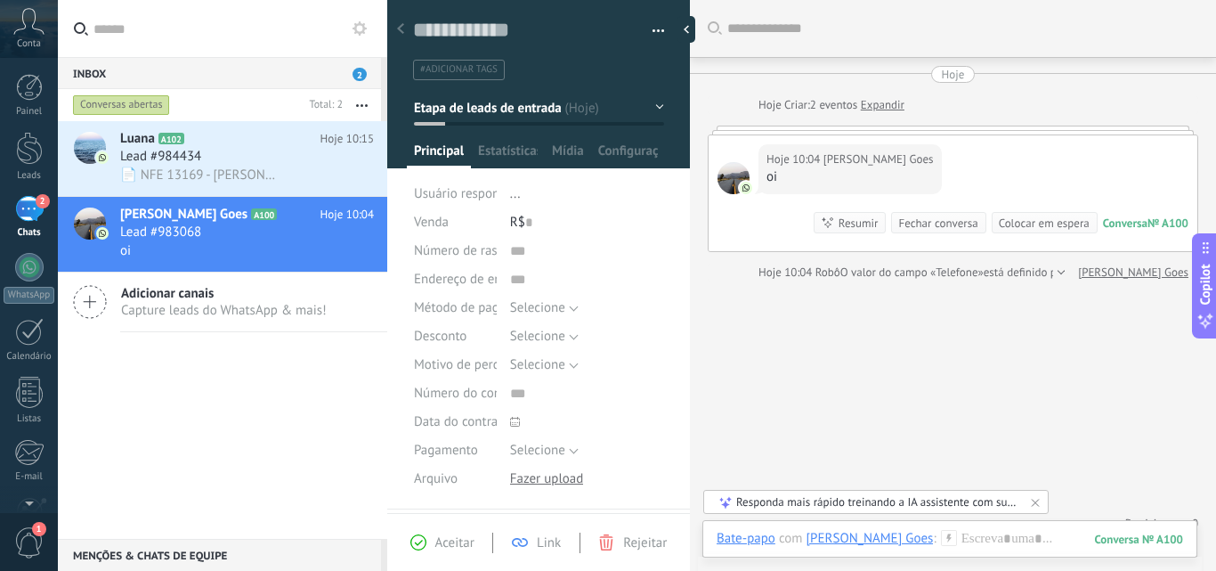
click at [888, 104] on link "Expandir" at bounding box center [883, 105] width 44 height 18
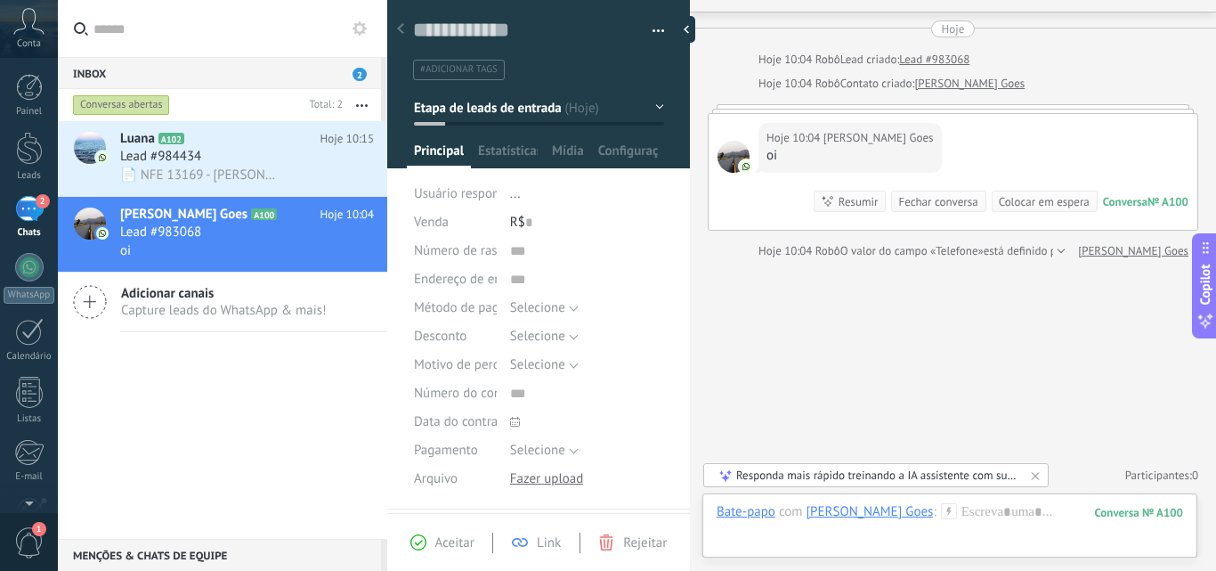
click at [453, 530] on div "Aceitar Link Rejeitar" at bounding box center [538, 542] width 303 height 58
click at [446, 544] on span "Aceitar" at bounding box center [454, 542] width 39 height 17
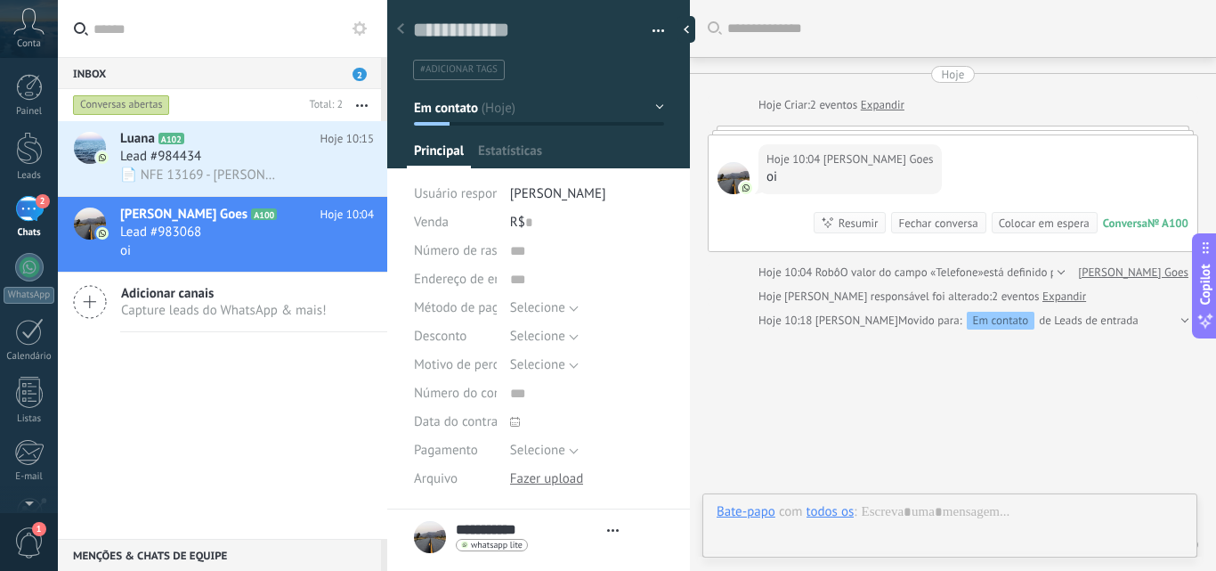
scroll to position [27, 0]
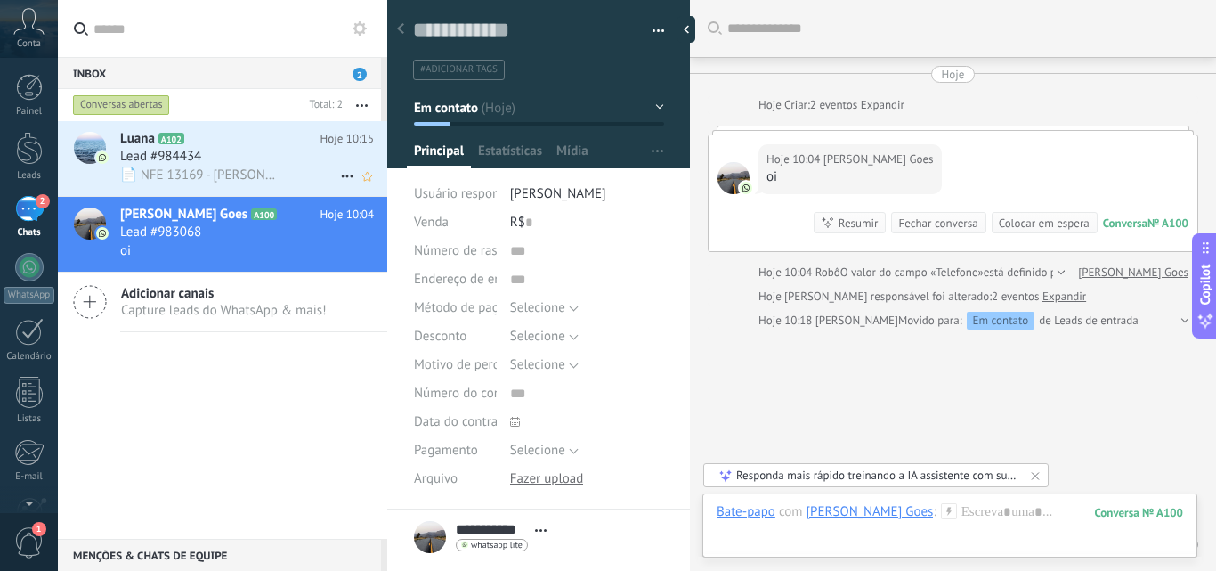
click at [289, 176] on div "📄 NFE 13169 - [PERSON_NAME].pdf" at bounding box center [247, 175] width 254 height 19
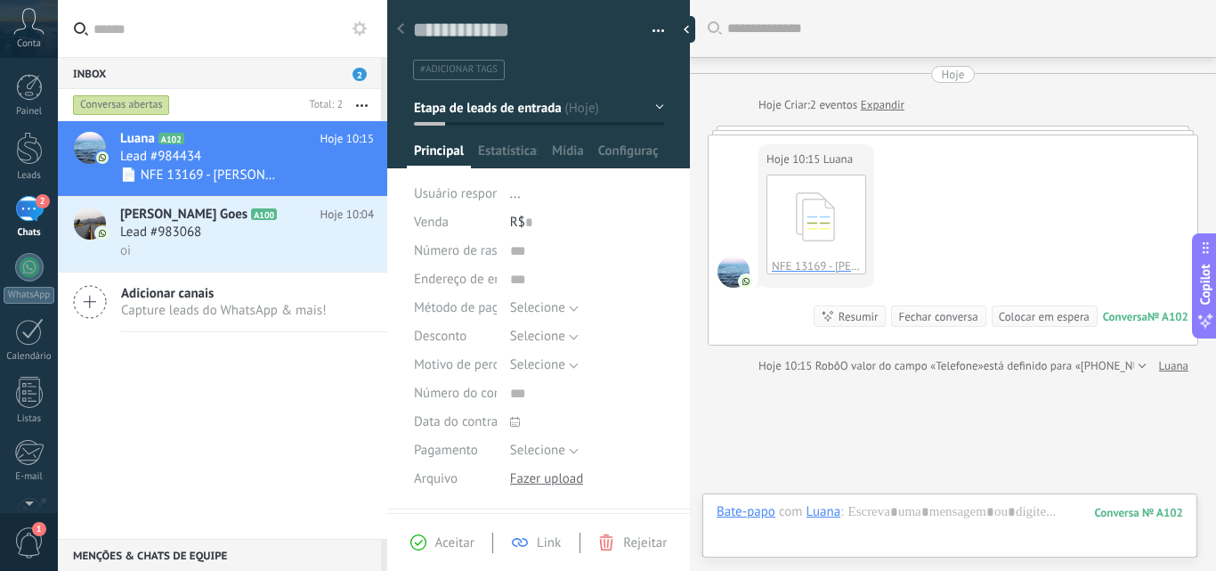
scroll to position [27, 0]
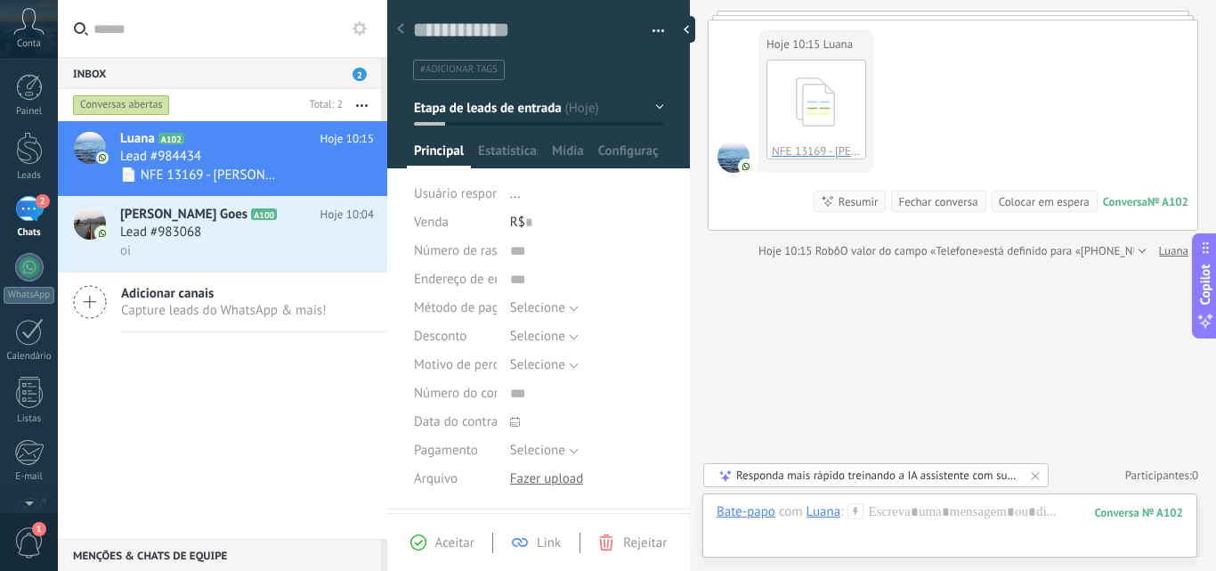
click at [440, 550] on span "Aceitar" at bounding box center [454, 542] width 39 height 17
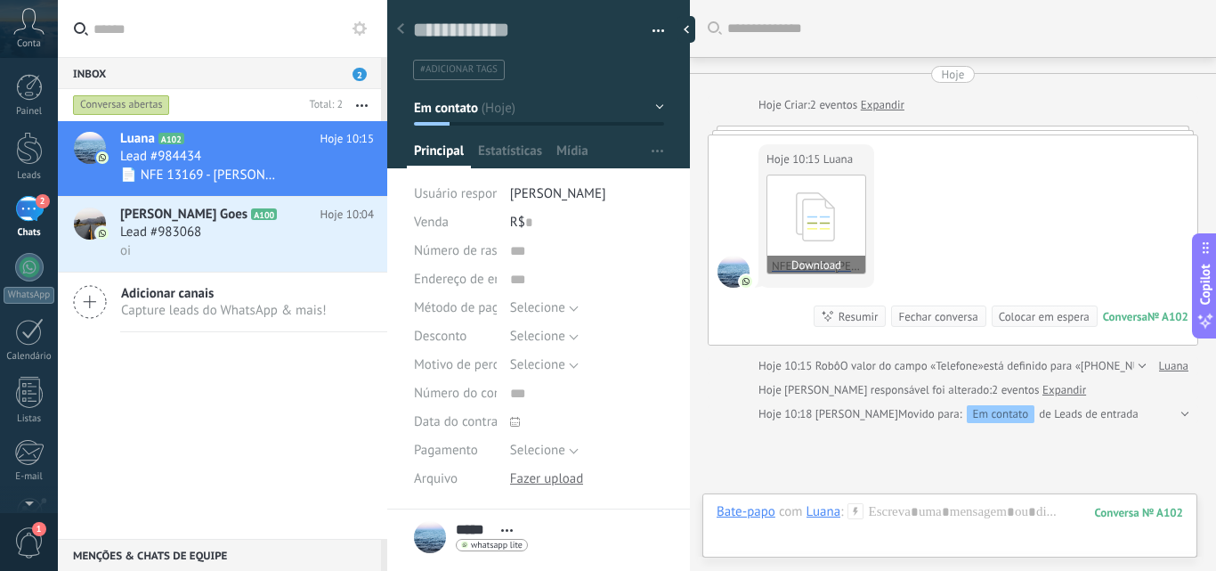
scroll to position [27, 0]
click at [827, 262] on button "Download" at bounding box center [816, 264] width 98 height 18
click at [30, 152] on div at bounding box center [29, 148] width 27 height 33
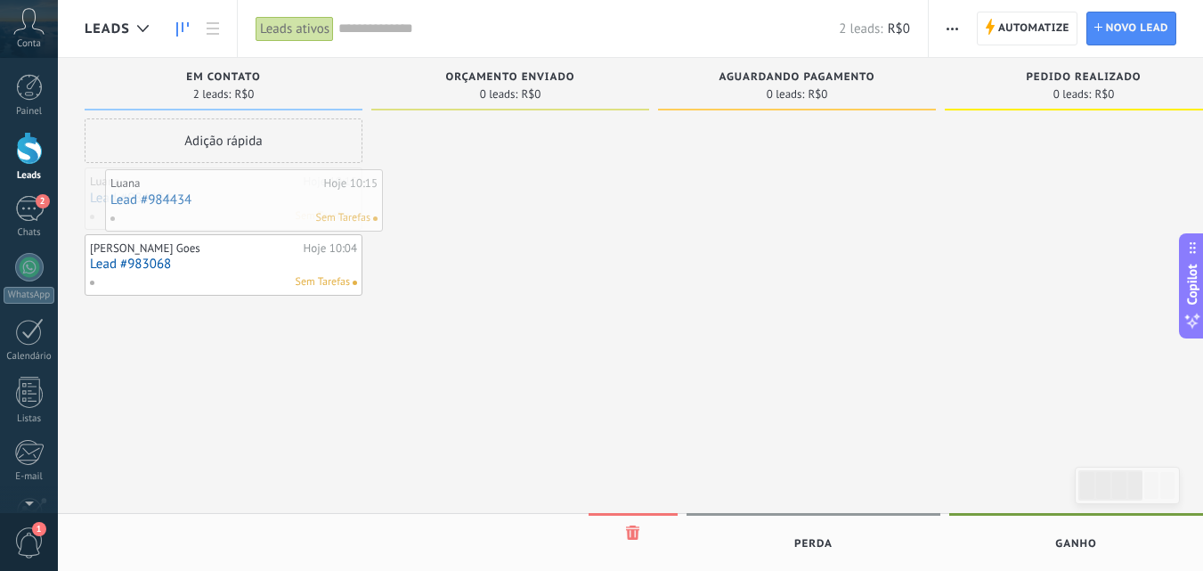
drag, startPoint x: 344, startPoint y: 217, endPoint x: 364, endPoint y: 219, distance: 19.7
drag, startPoint x: 286, startPoint y: 199, endPoint x: 276, endPoint y: 207, distance: 12.1
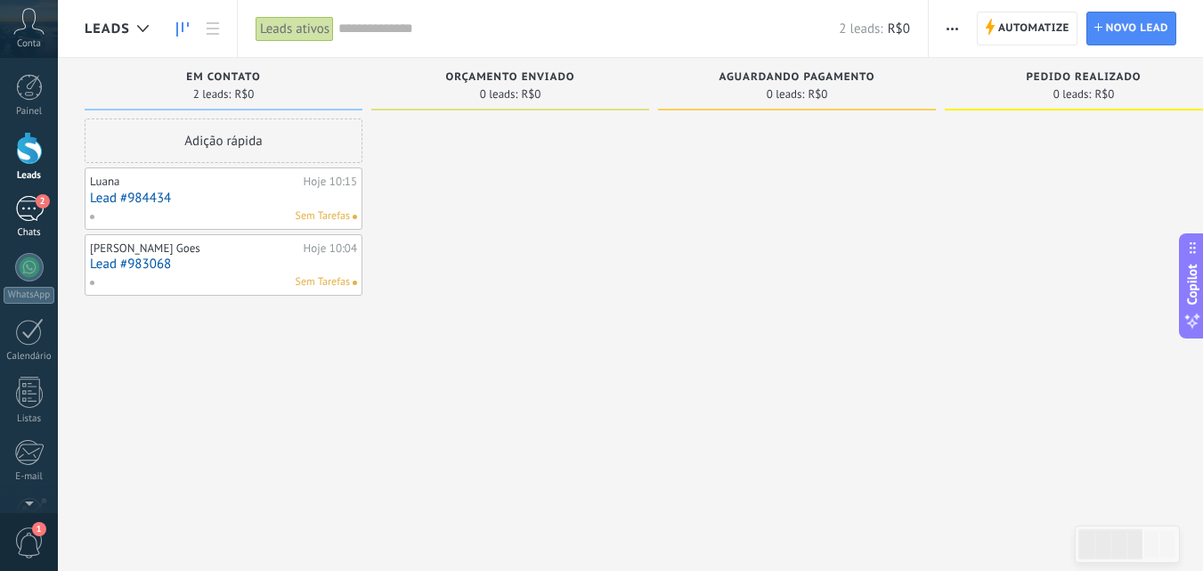
click at [36, 218] on div "2" at bounding box center [29, 209] width 28 height 26
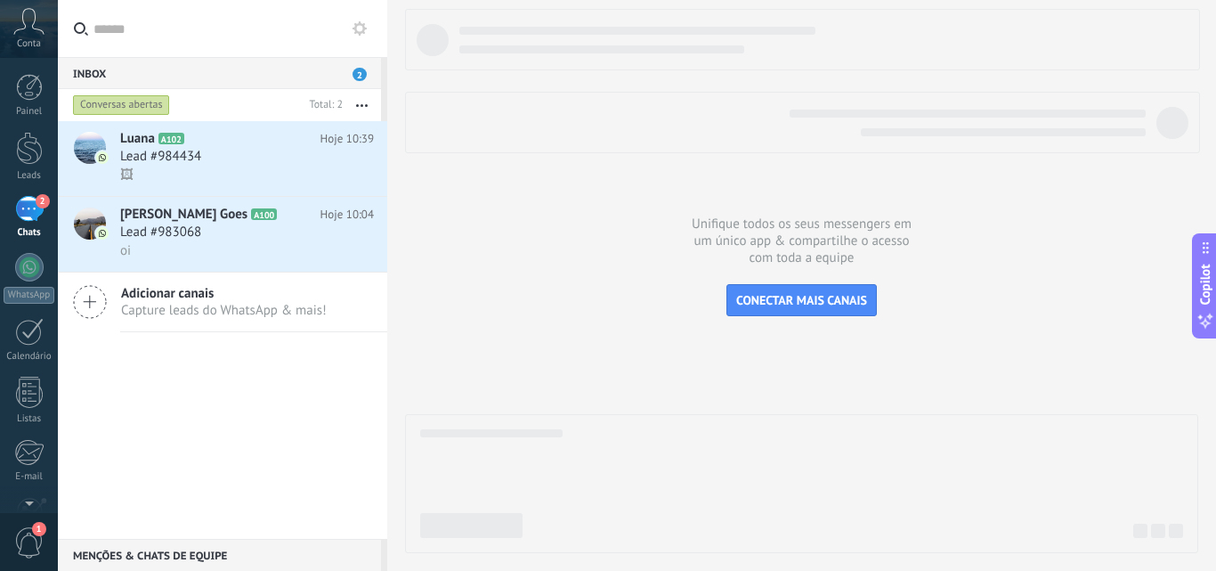
click at [357, 109] on button "button" at bounding box center [362, 105] width 38 height 32
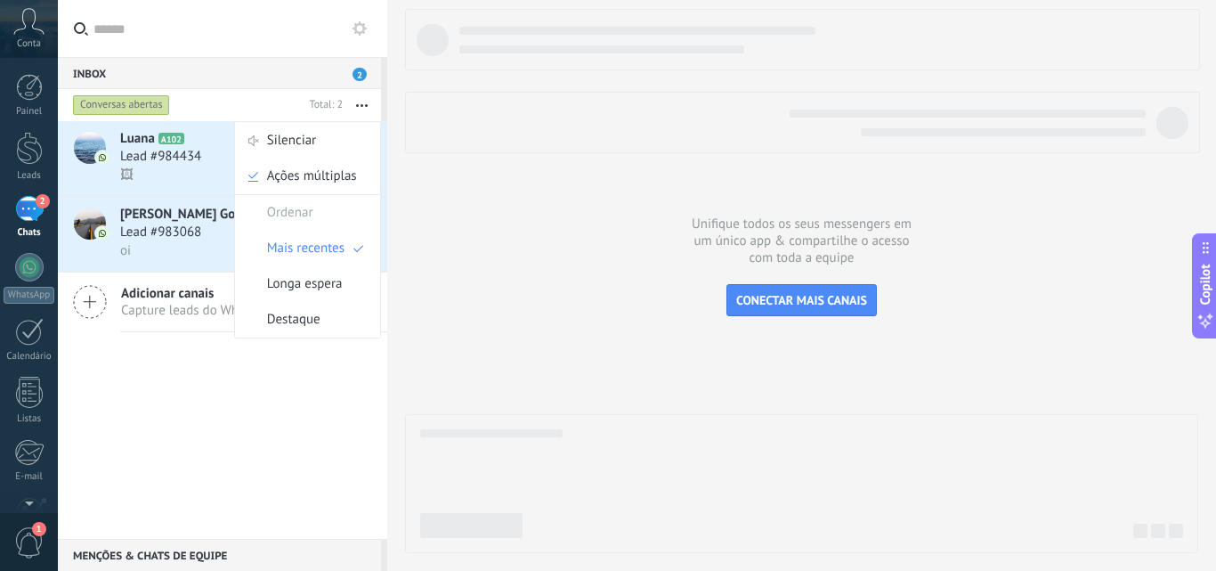
click at [357, 109] on button "button" at bounding box center [362, 105] width 38 height 32
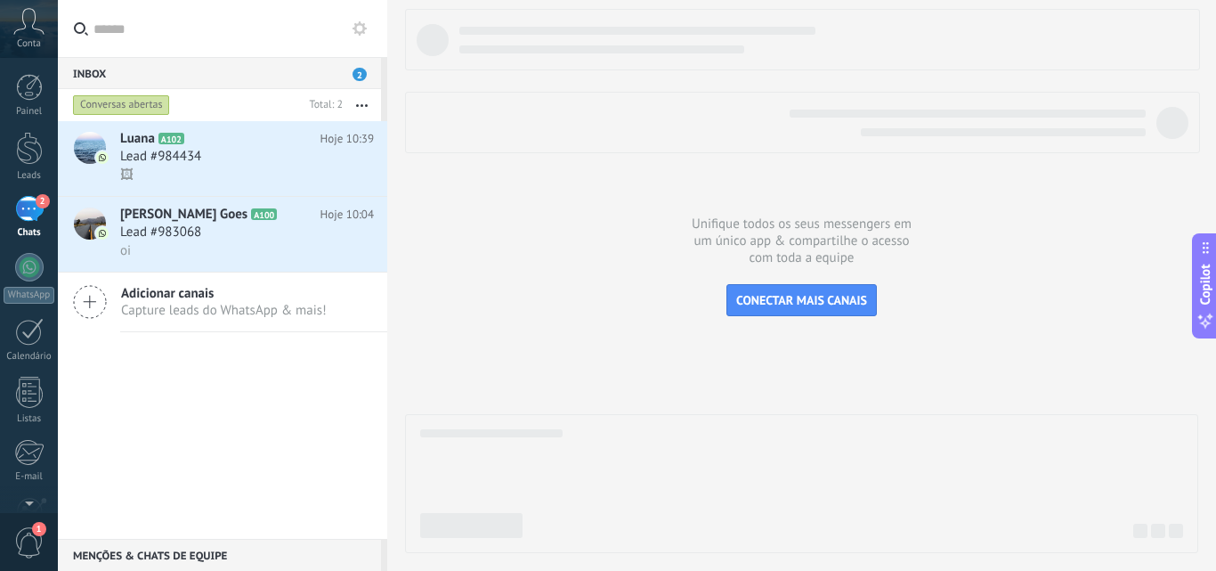
click at [153, 101] on div "Conversas abertas" at bounding box center [121, 104] width 97 height 21
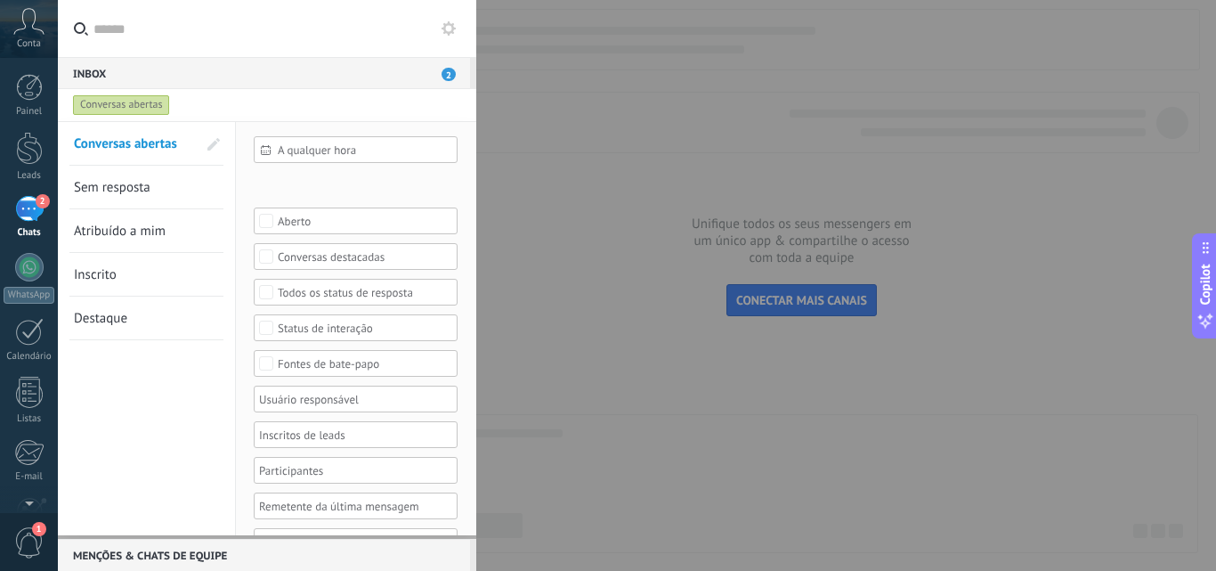
click at [145, 191] on span "Sem resposta" at bounding box center [112, 187] width 77 height 17
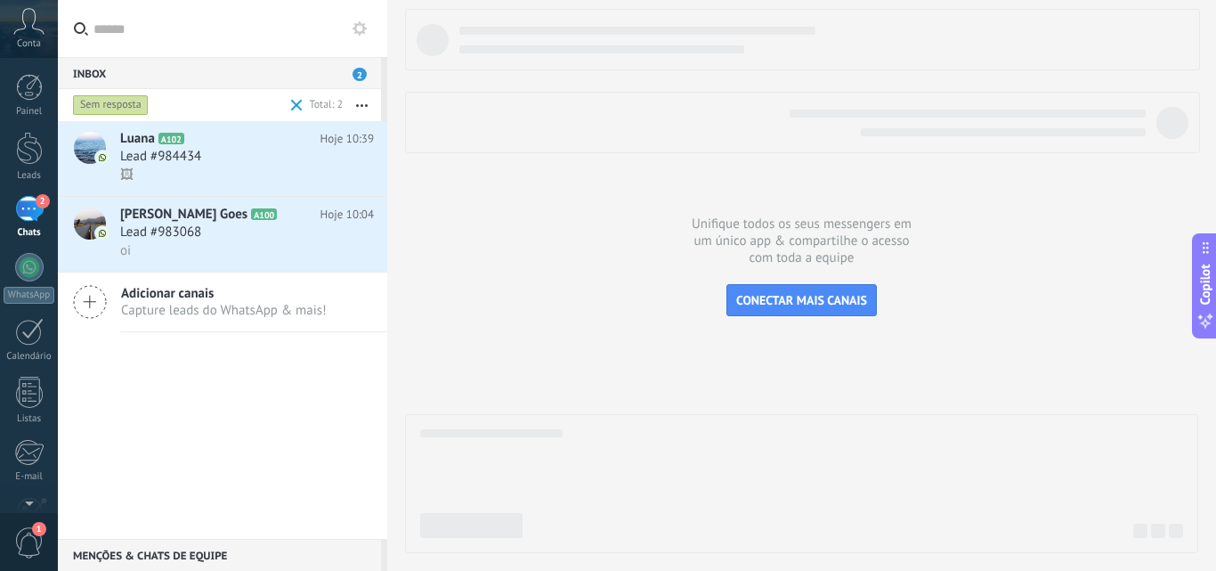
click at [122, 107] on div "Sem resposta" at bounding box center [111, 104] width 76 height 21
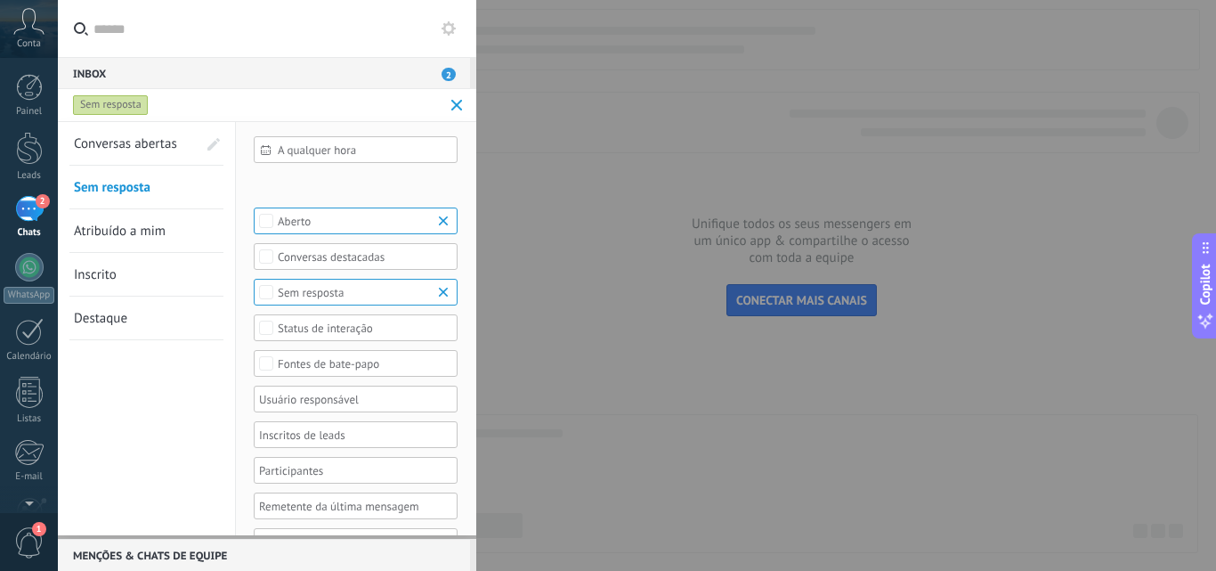
click at [132, 131] on link "Conversas abertas" at bounding box center [135, 143] width 123 height 43
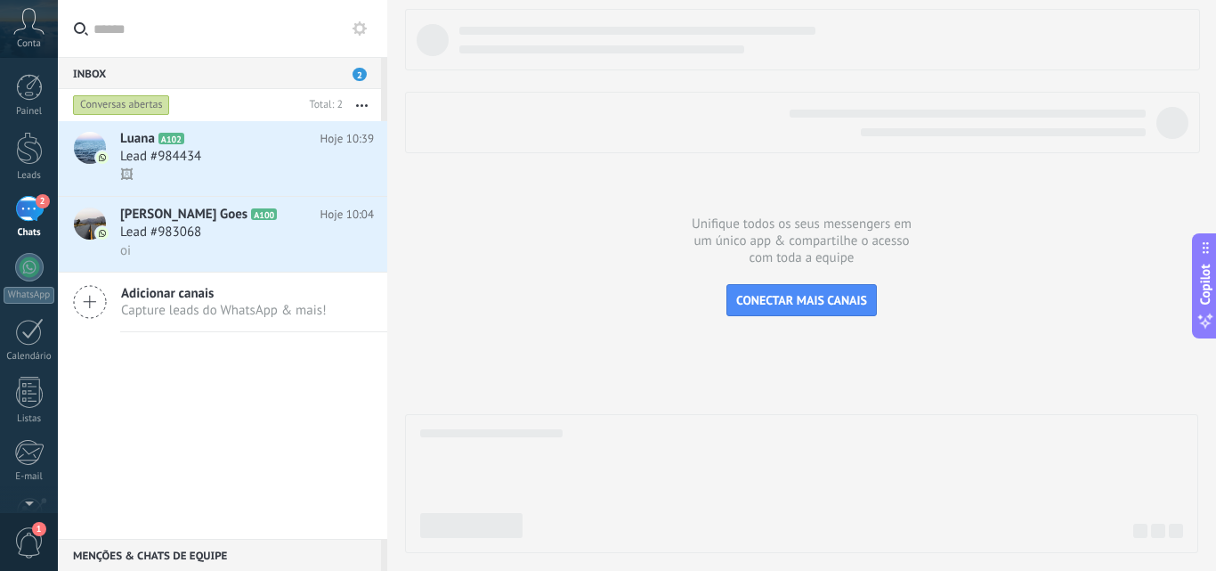
click at [359, 73] on span "2" at bounding box center [359, 74] width 14 height 13
click at [224, 172] on div "🖼" at bounding box center [247, 175] width 254 height 19
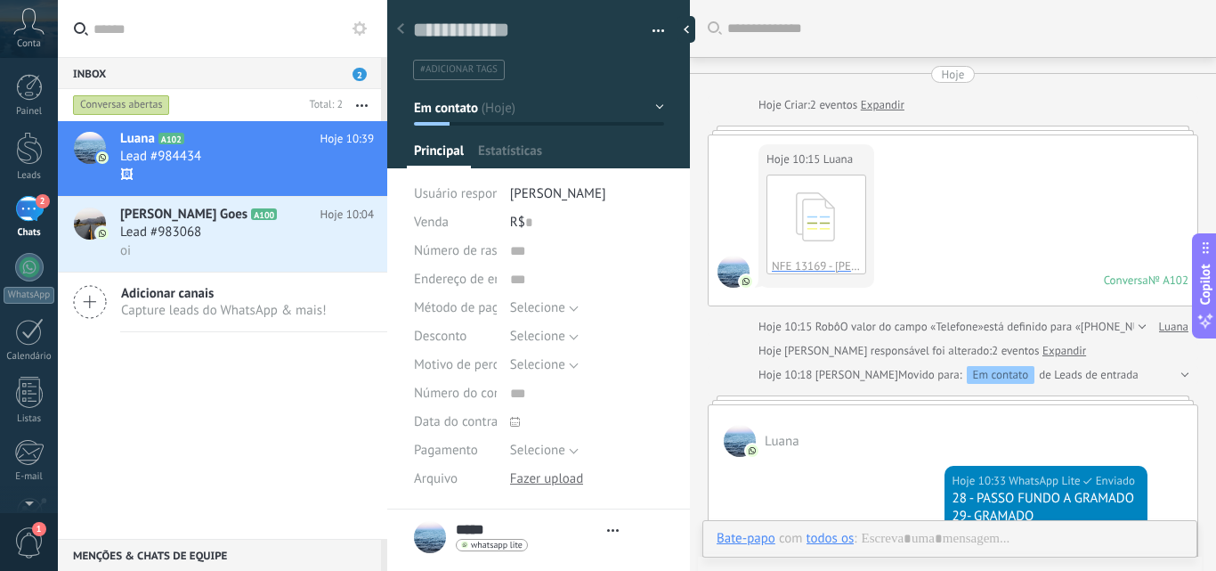
type textarea "**********"
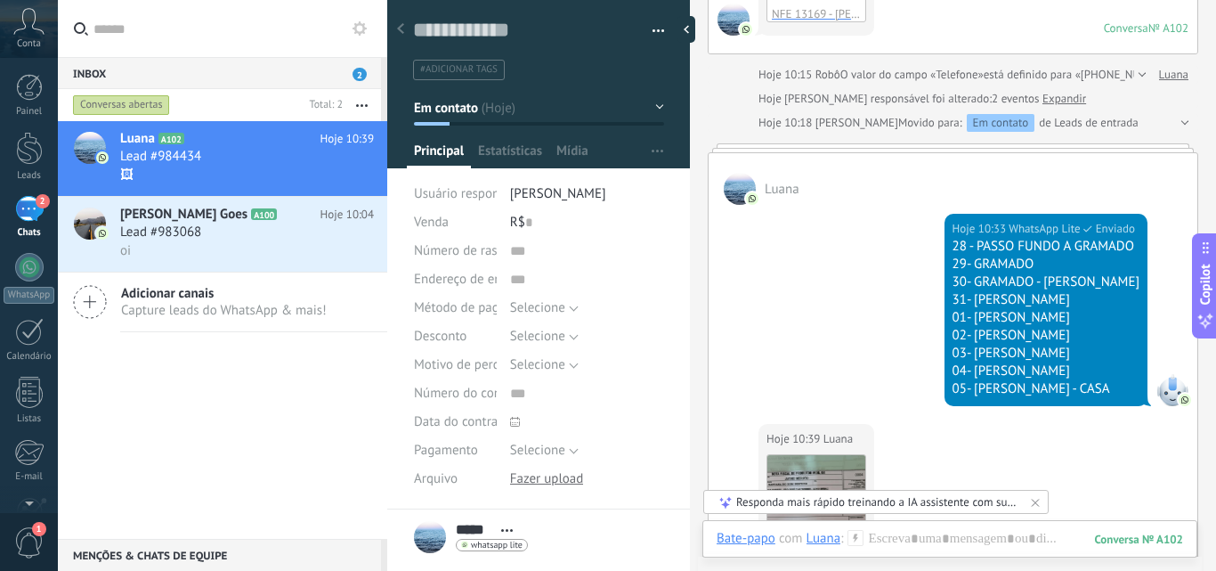
scroll to position [223, 0]
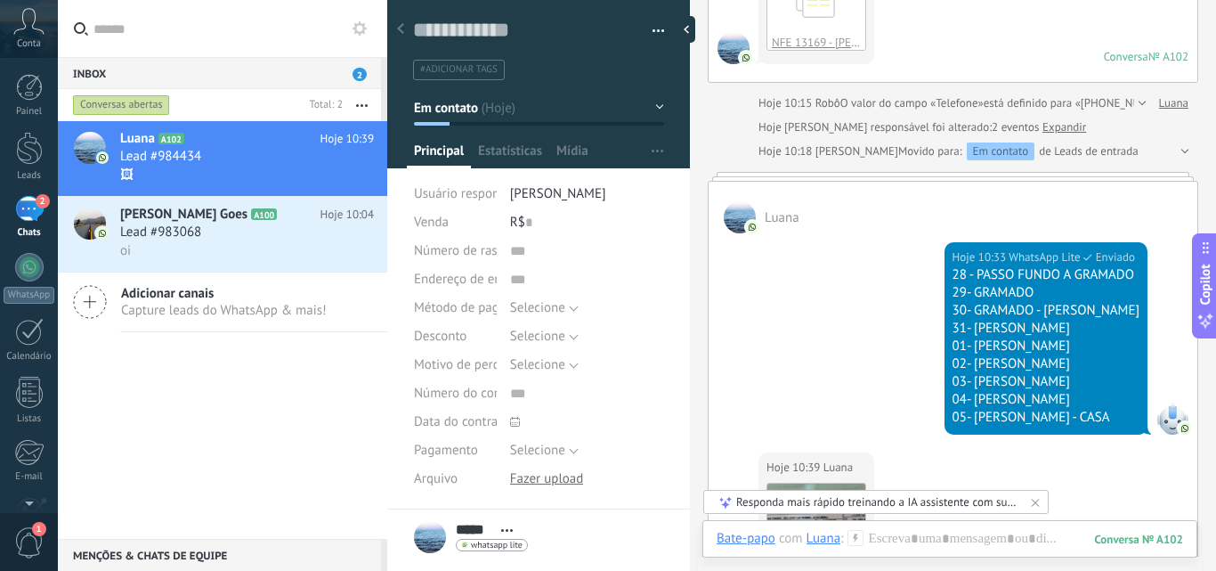
click at [1125, 424] on div "05- [PERSON_NAME] - CASA" at bounding box center [1045, 418] width 187 height 18
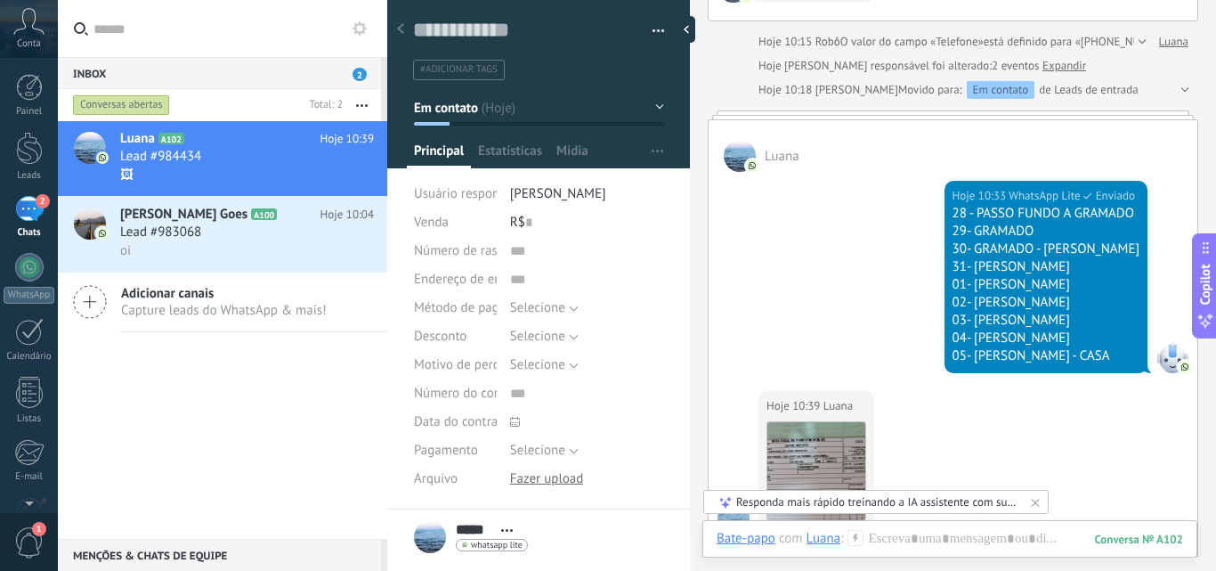
scroll to position [312, 0]
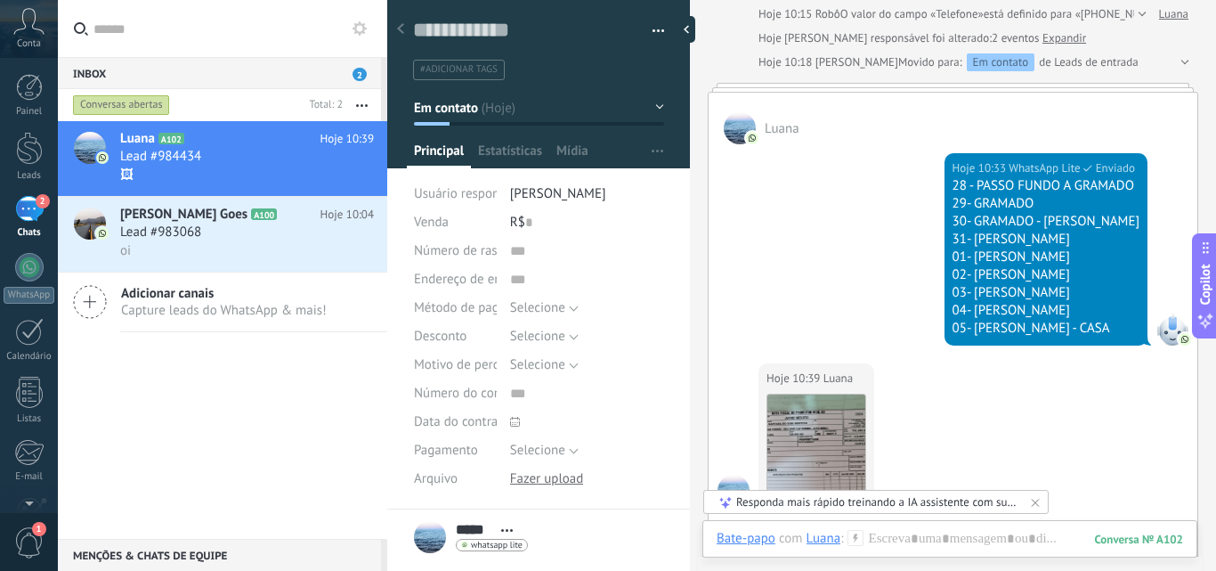
click at [1038, 503] on icon at bounding box center [1035, 502] width 14 height 14
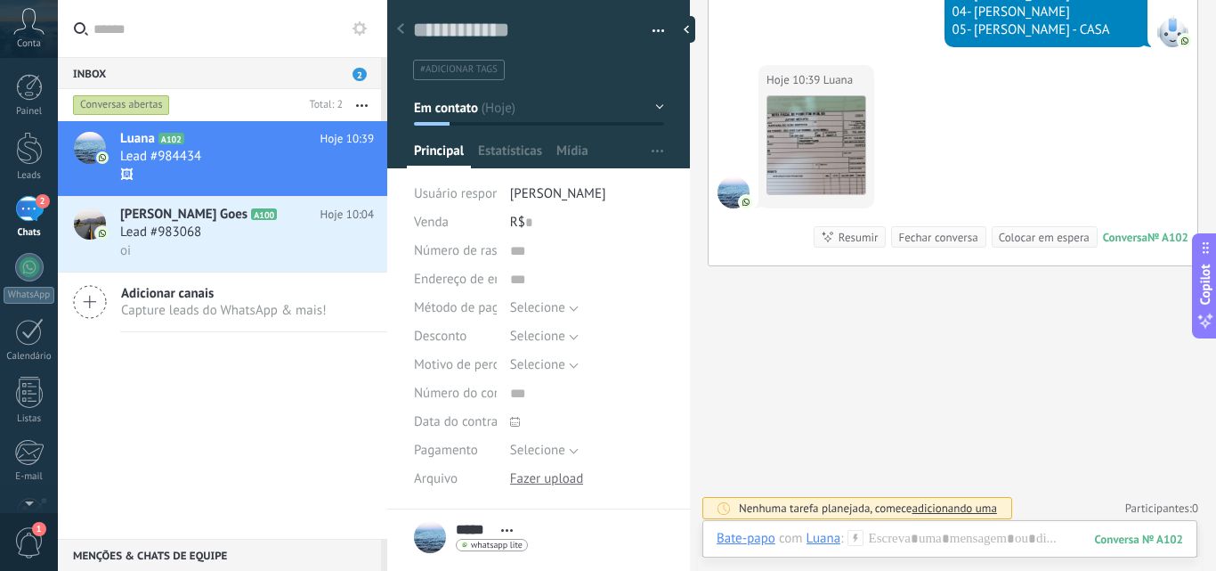
scroll to position [617, 0]
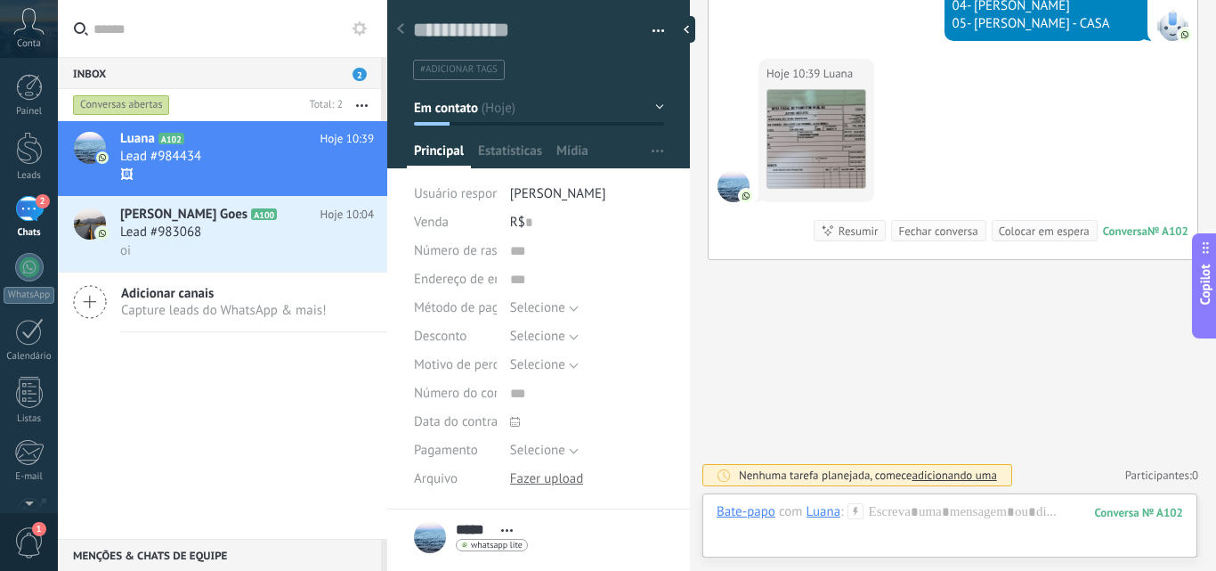
click at [937, 472] on span "adicionando uma" at bounding box center [953, 474] width 85 height 15
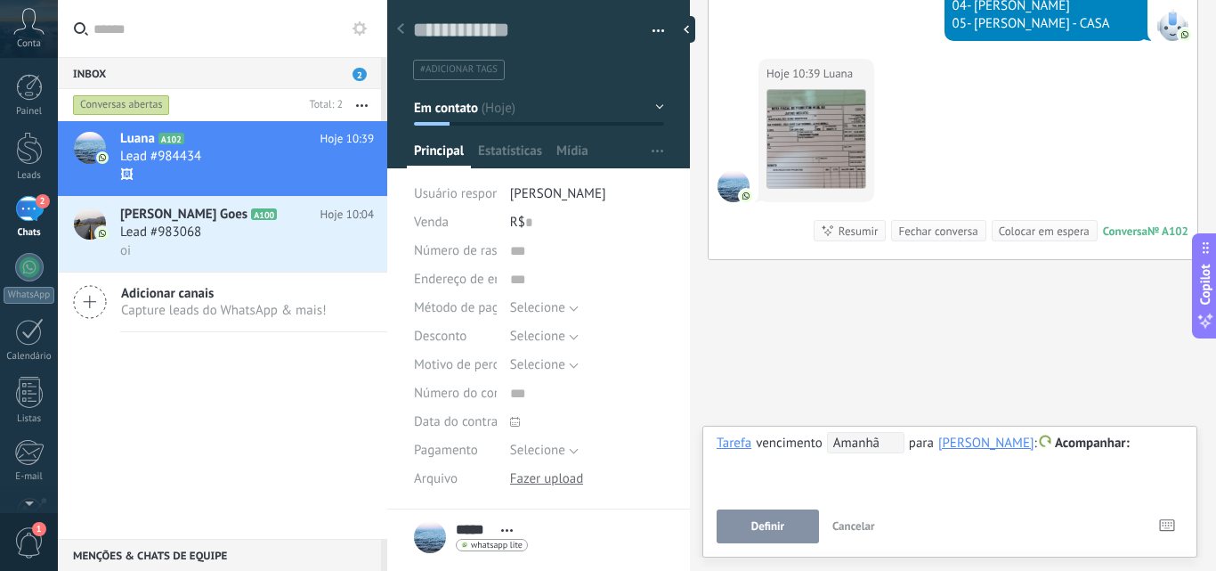
click at [859, 526] on span "Cancelar" at bounding box center [853, 525] width 43 height 15
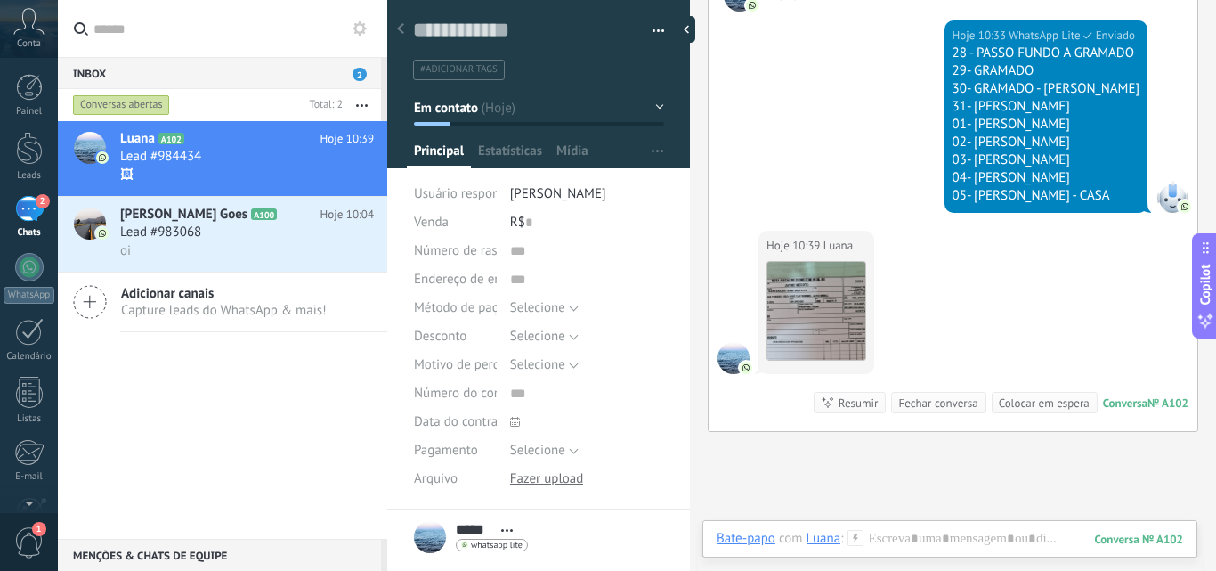
scroll to position [350, 0]
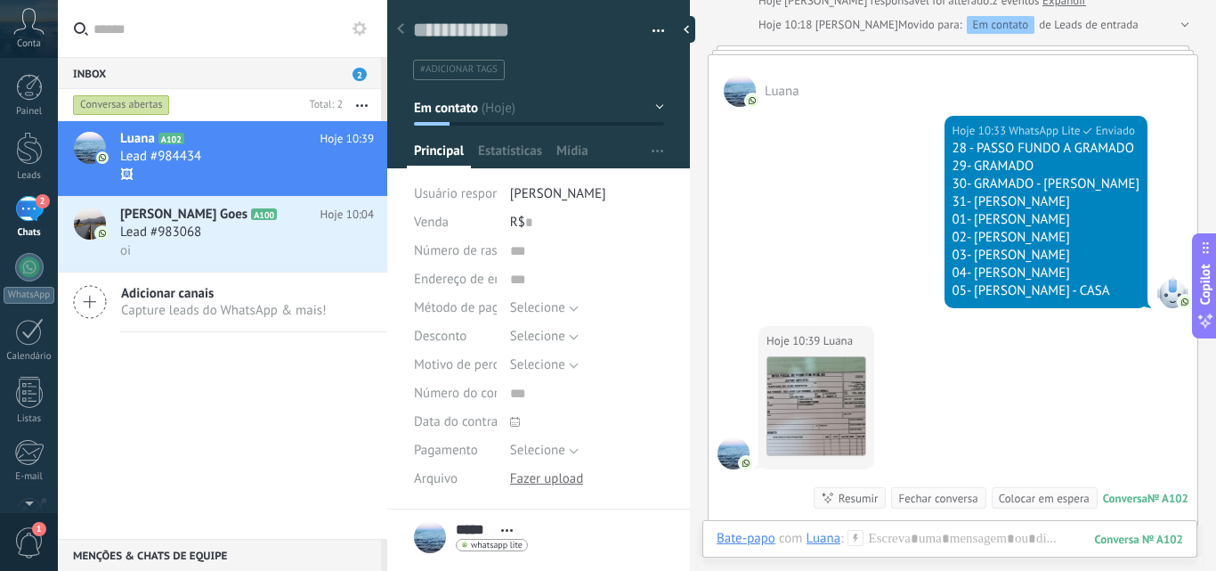
click at [1126, 131] on span "Enviado" at bounding box center [1115, 131] width 39 height 18
click at [1060, 125] on span "WhatsApp Lite" at bounding box center [1043, 131] width 71 height 18
click at [1177, 298] on span at bounding box center [1185, 302] width 16 height 16
click at [1178, 299] on img at bounding box center [1184, 302] width 12 height 12
click at [1116, 289] on div "05- [PERSON_NAME] - CASA" at bounding box center [1045, 291] width 187 height 18
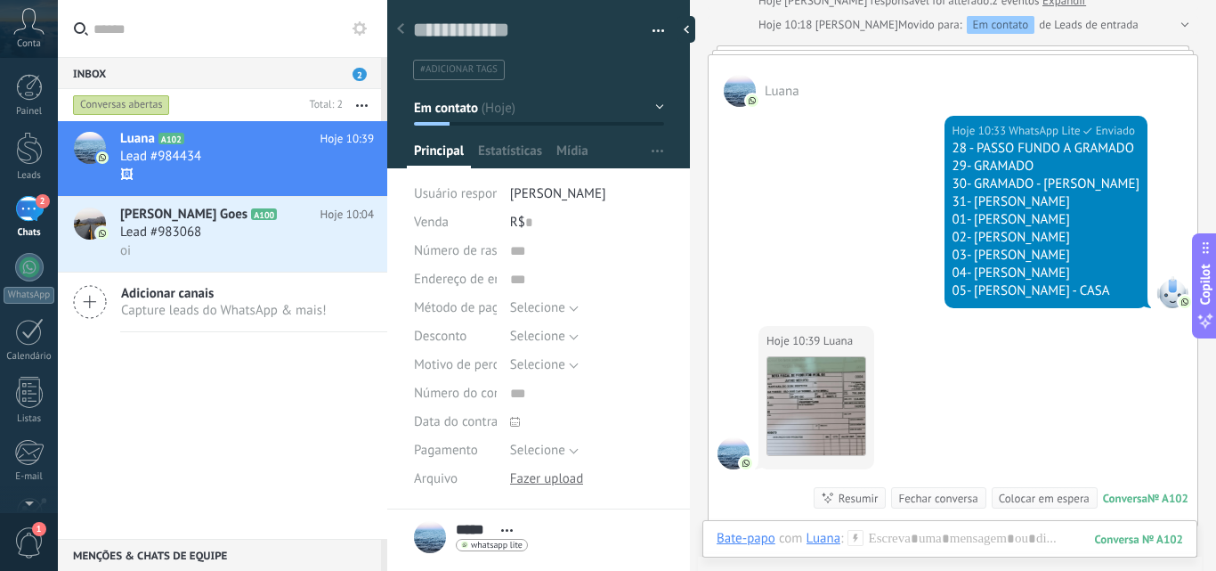
click at [1031, 294] on div "05- [PERSON_NAME] - CASA" at bounding box center [1045, 291] width 187 height 18
click at [913, 296] on div "Hoje 10:33 WhatsApp Lite Enviado 28 - [GEOGRAPHIC_DATA] A GRAMADO 29- GRAMADO 3…" at bounding box center [953, 216] width 489 height 219
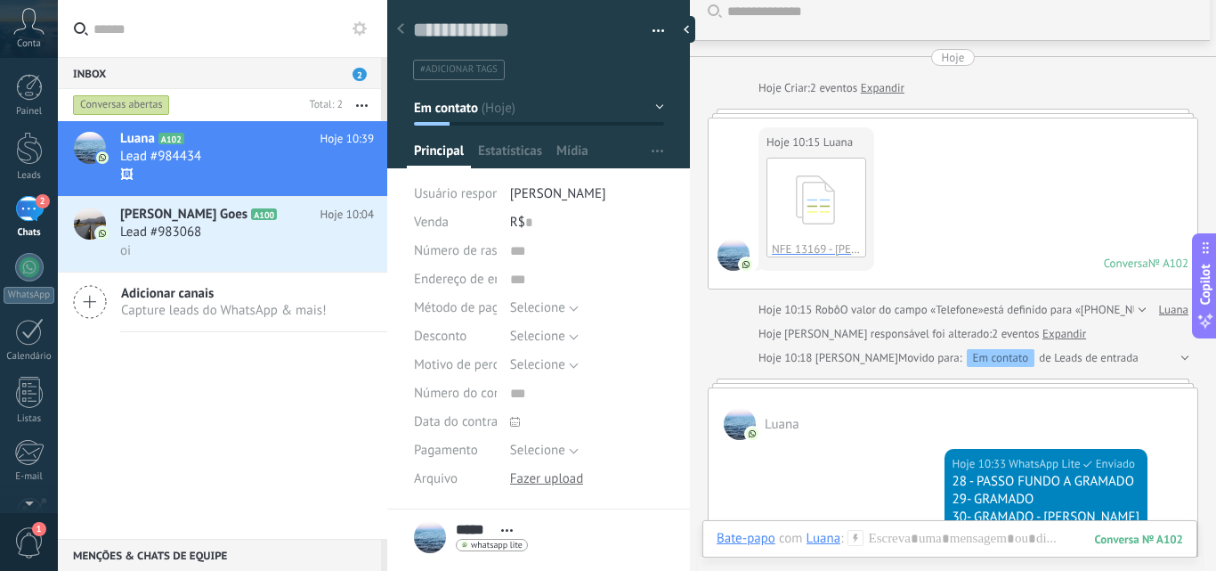
scroll to position [0, 0]
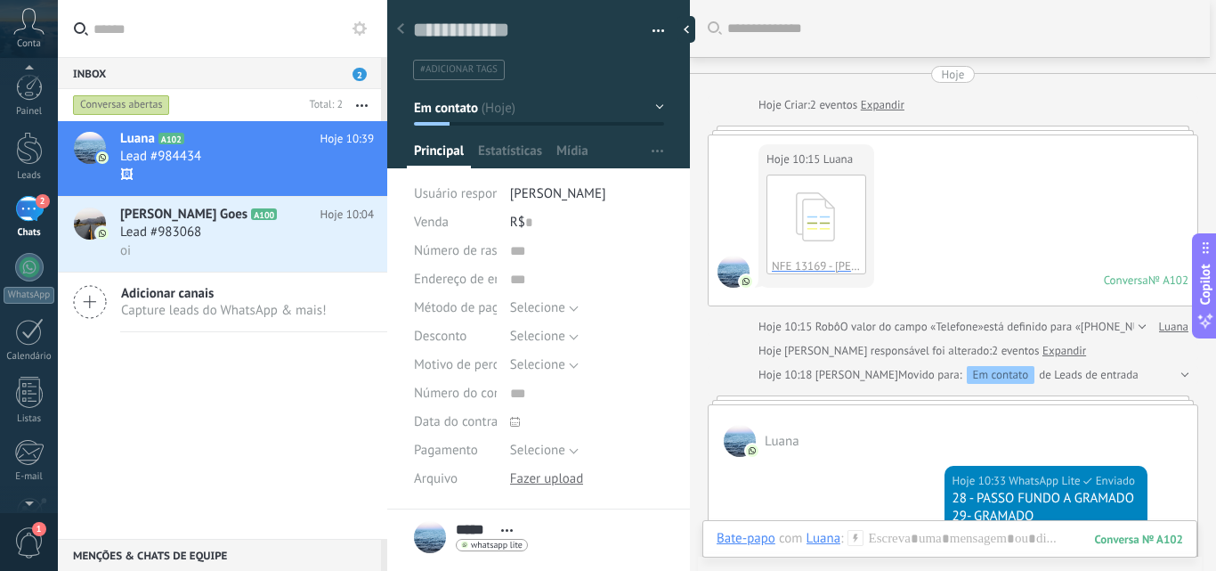
click at [21, 535] on span "1" at bounding box center [29, 542] width 30 height 31
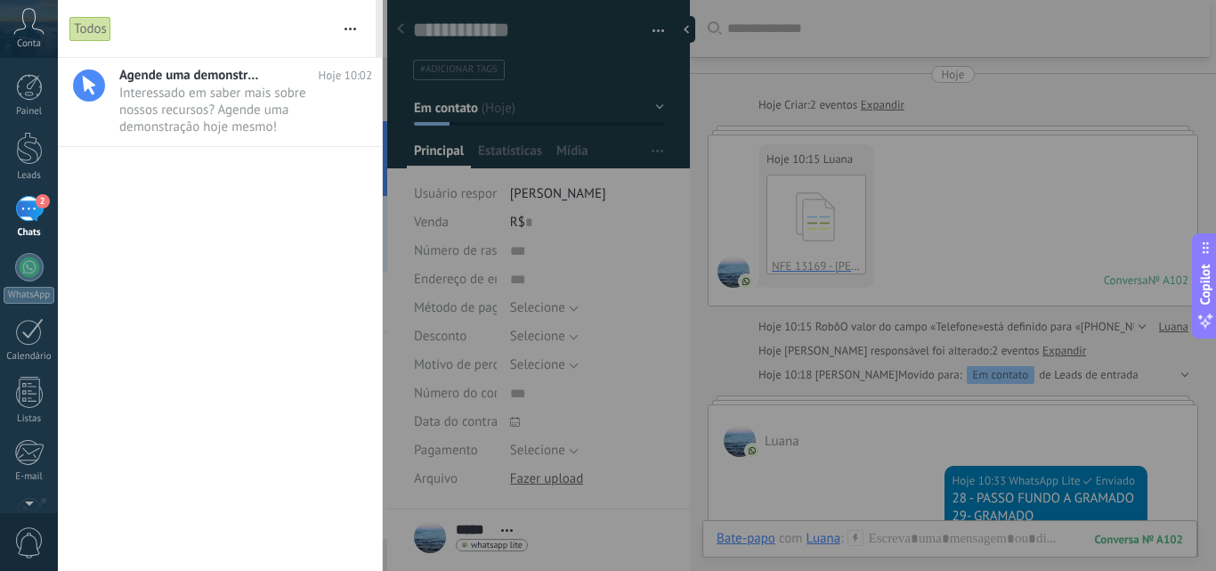
click at [345, 28] on use "button" at bounding box center [350, 29] width 12 height 3
